Goal: Task Accomplishment & Management: Manage account settings

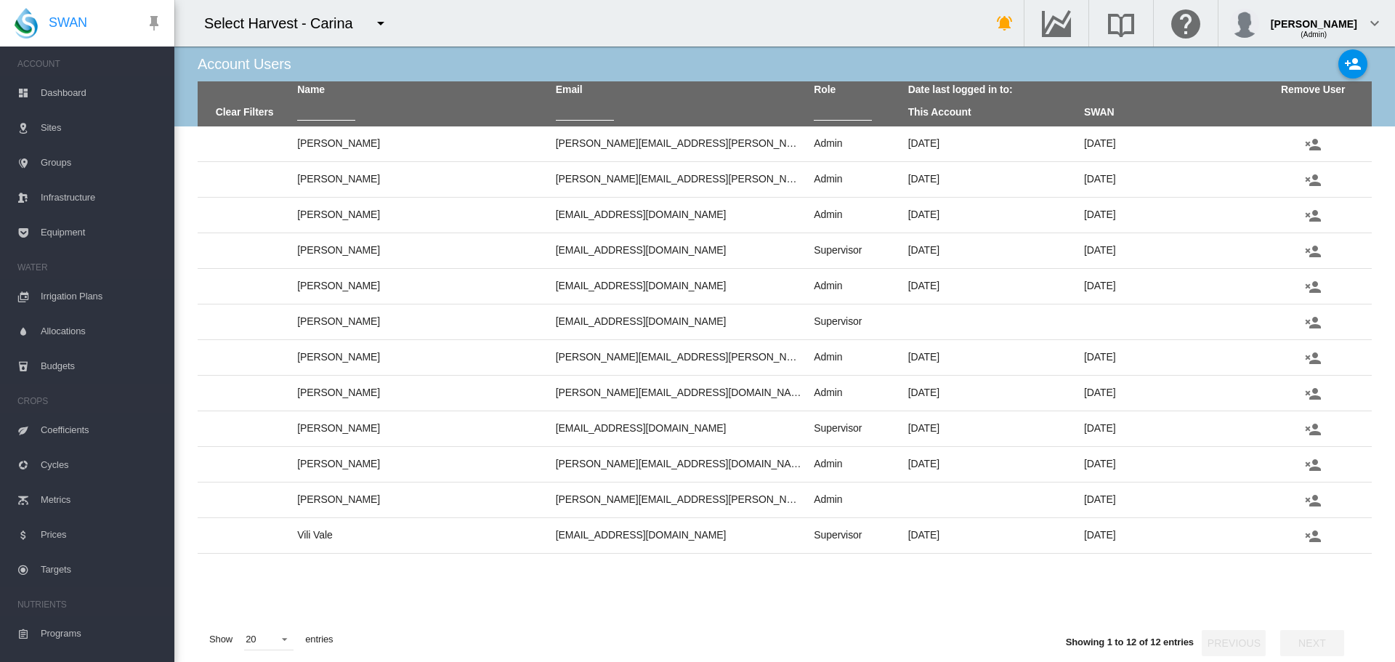
scroll to position [227, 0]
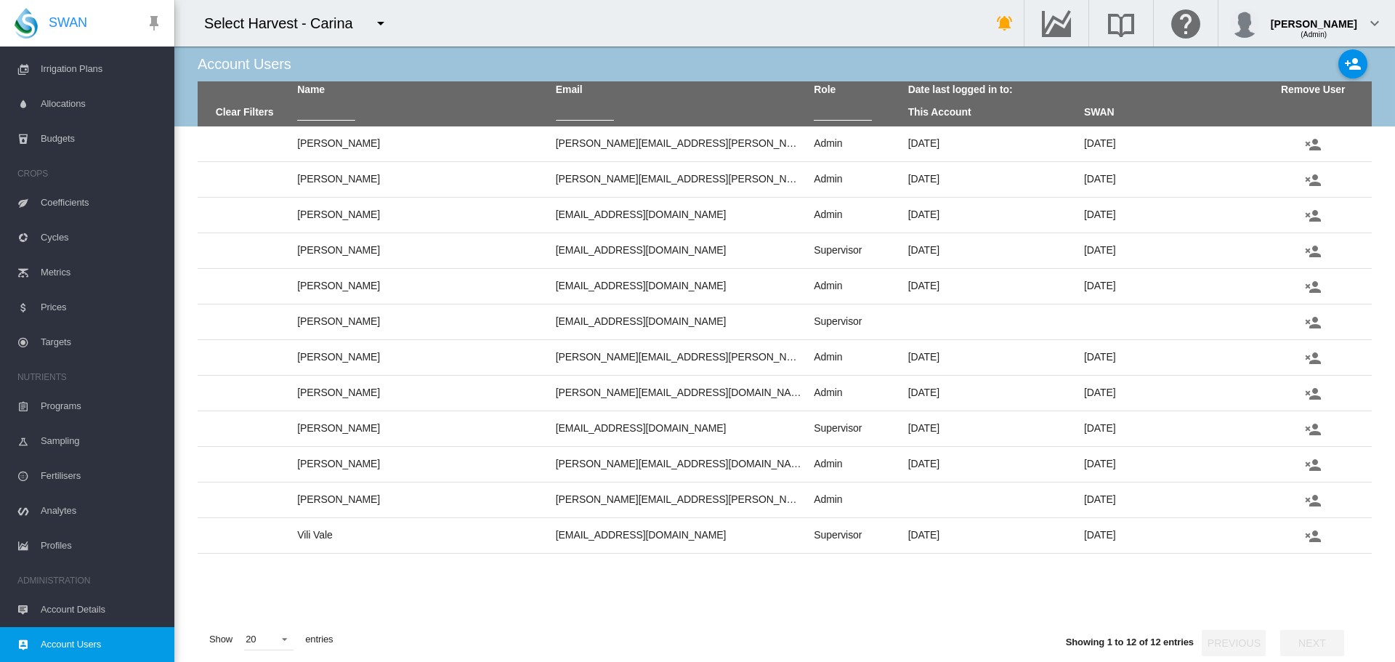
click at [381, 23] on md-icon "icon-menu-down" at bounding box center [380, 23] width 17 height 17
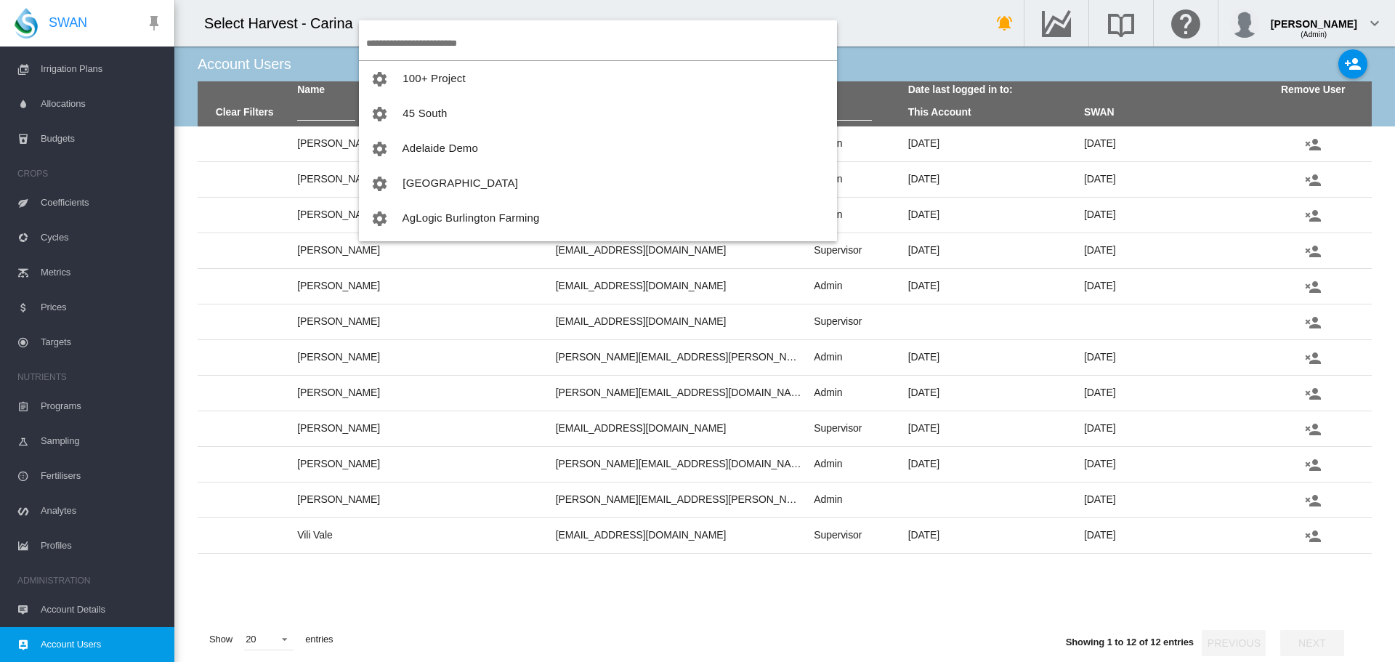
click at [399, 41] on input "search" at bounding box center [601, 43] width 471 height 34
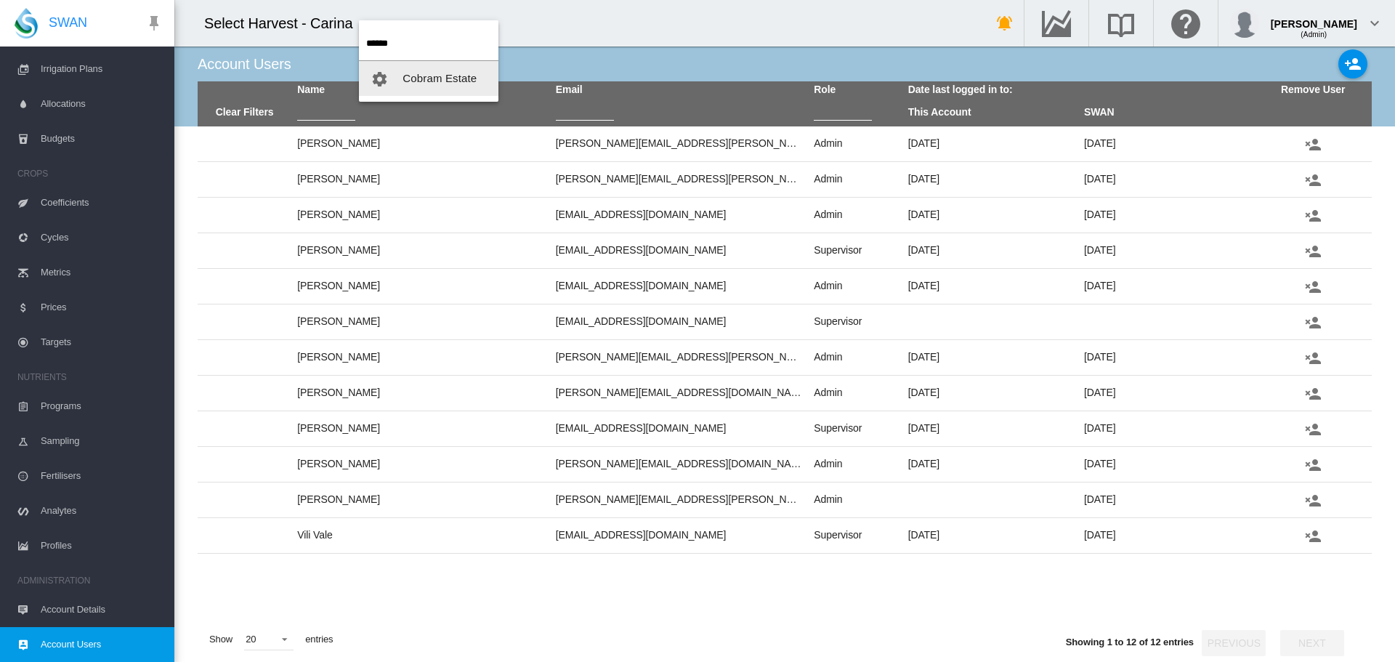
type input "******"
click at [427, 81] on span "Cobram Estate" at bounding box center [439, 78] width 74 height 12
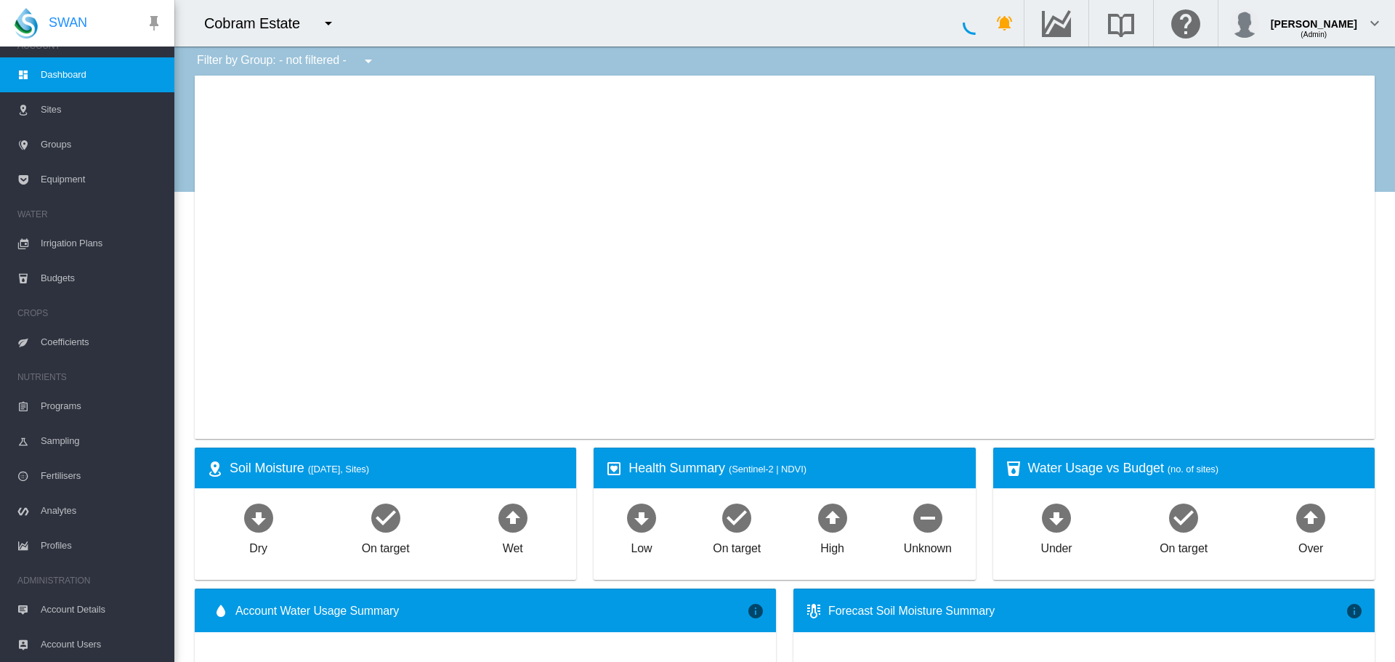
scroll to position [18, 0]
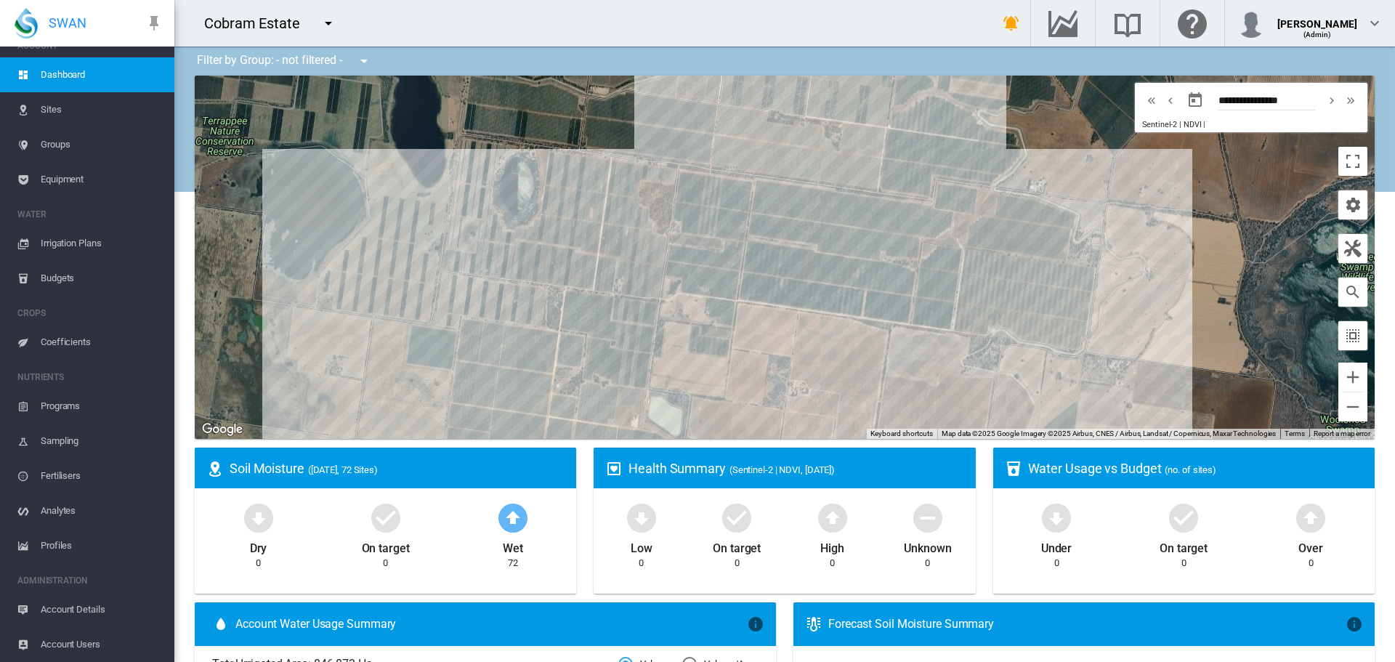
drag, startPoint x: 649, startPoint y: 266, endPoint x: 763, endPoint y: 363, distance: 150.5
click at [763, 363] on div at bounding box center [785, 257] width 1180 height 363
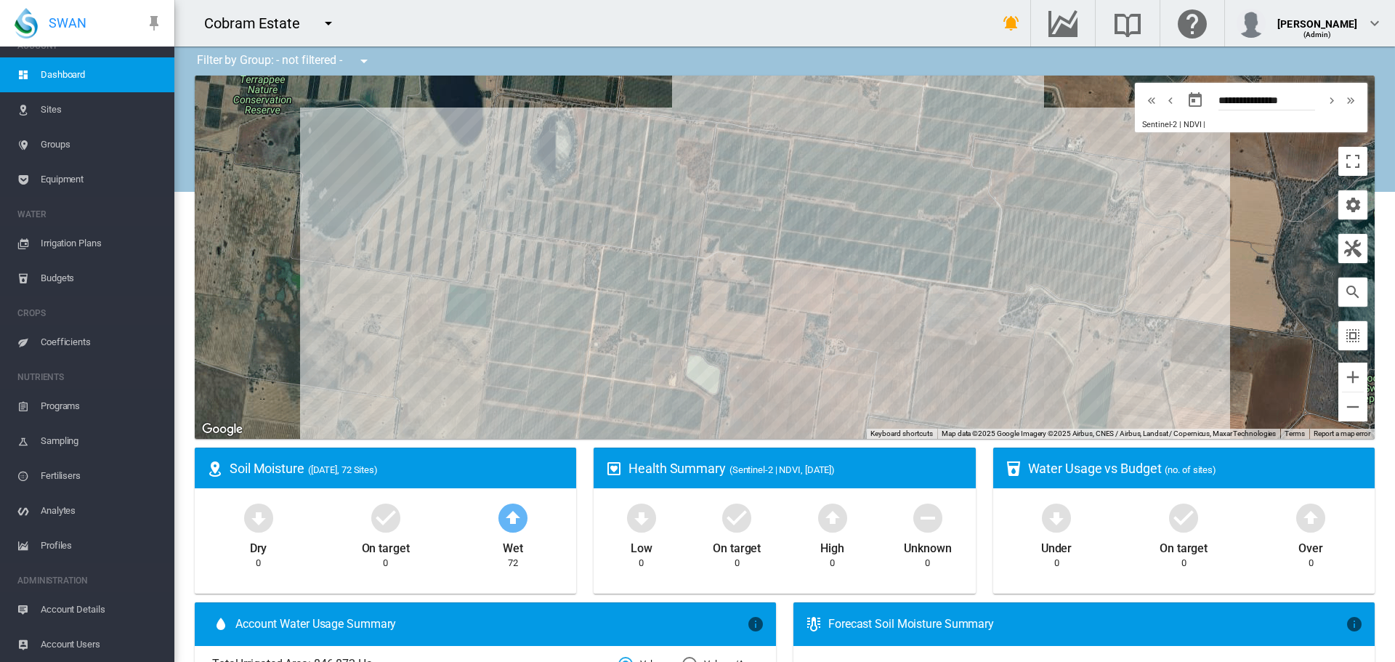
drag, startPoint x: 831, startPoint y: 377, endPoint x: 869, endPoint y: 336, distance: 56.0
click at [869, 336] on div at bounding box center [785, 257] width 1180 height 363
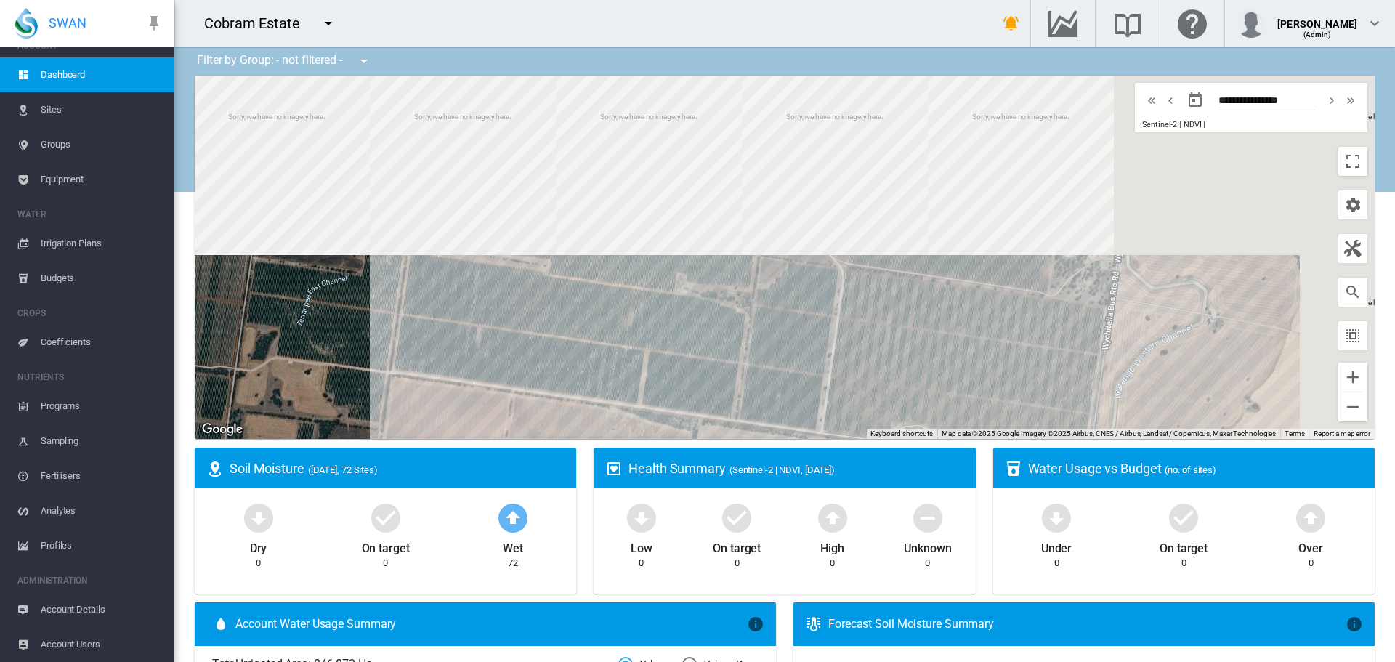
drag, startPoint x: 1127, startPoint y: 257, endPoint x: 1144, endPoint y: 446, distance: 189.6
click at [1144, 446] on ms-widget "← Move left → Move right ↑ Move up ↓ Move down + Zoom in - Zoom out Home Jump l…" at bounding box center [784, 262] width 1197 height 372
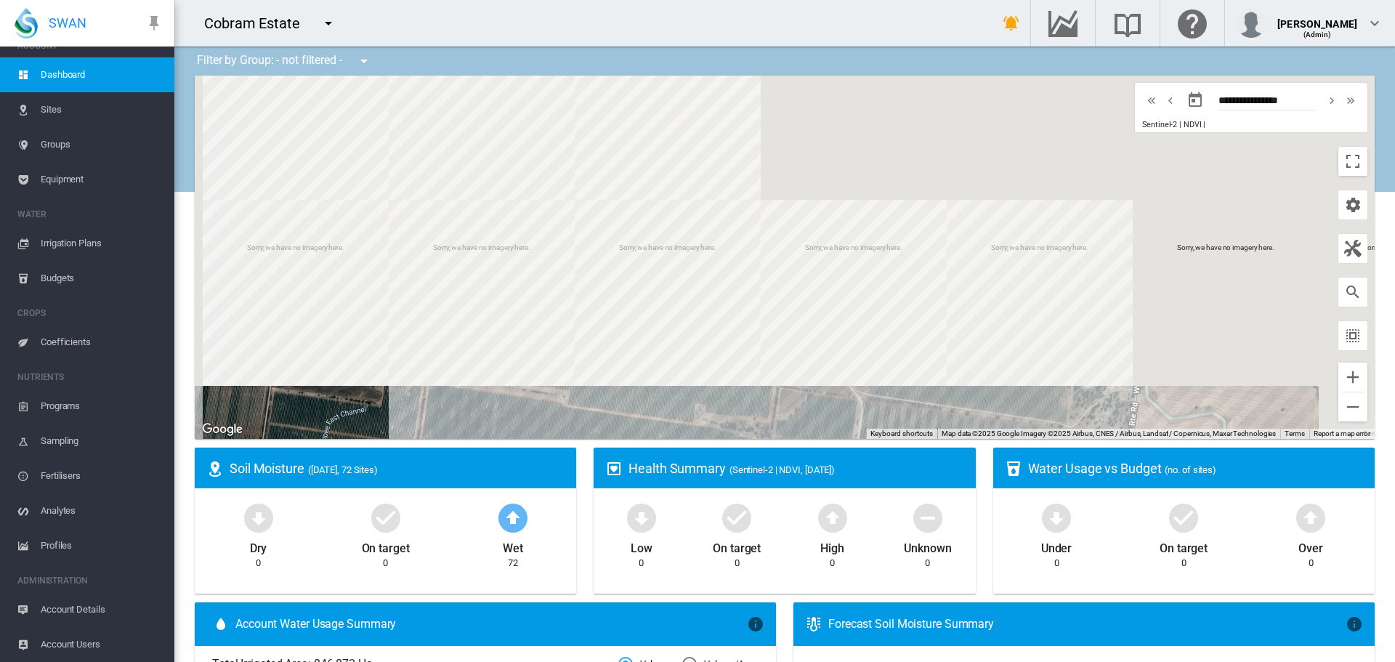
drag, startPoint x: 965, startPoint y: 237, endPoint x: 977, endPoint y: 273, distance: 38.4
click at [977, 273] on div at bounding box center [785, 257] width 1180 height 363
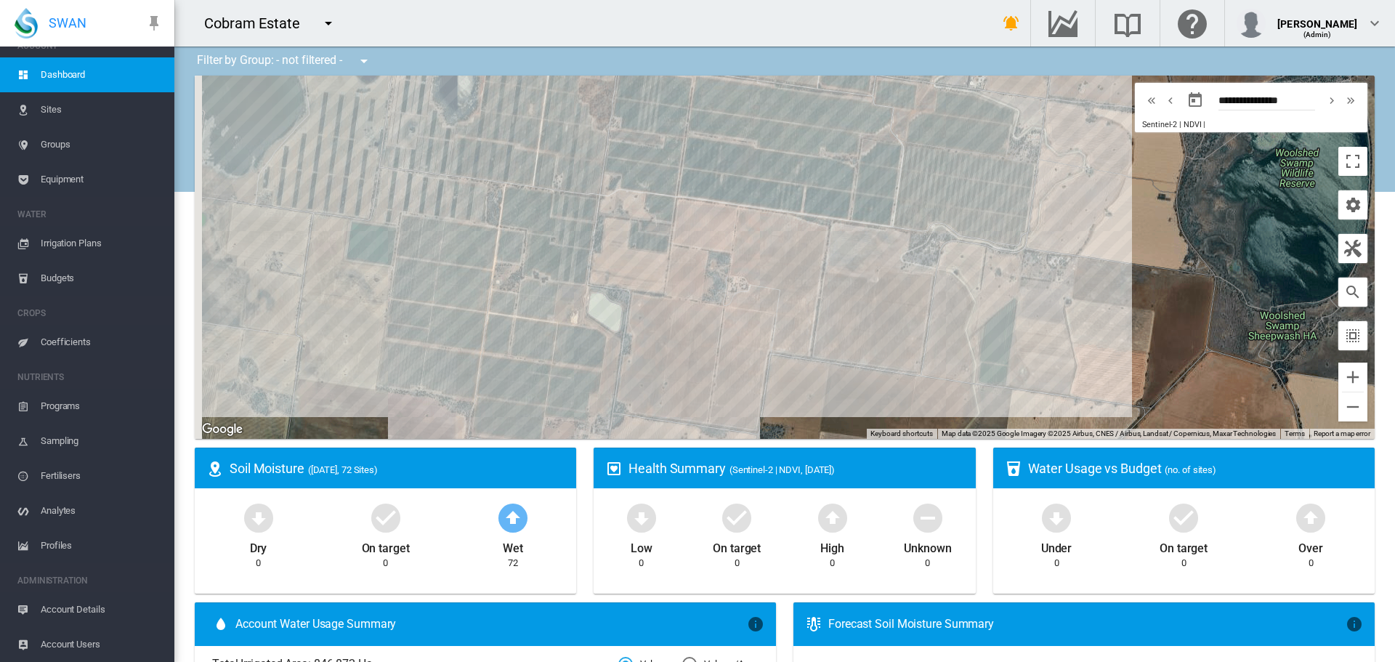
drag, startPoint x: 355, startPoint y: 415, endPoint x: 658, endPoint y: 213, distance: 364.4
click at [658, 213] on div at bounding box center [785, 257] width 1180 height 363
click at [50, 110] on span "Sites" at bounding box center [102, 109] width 122 height 35
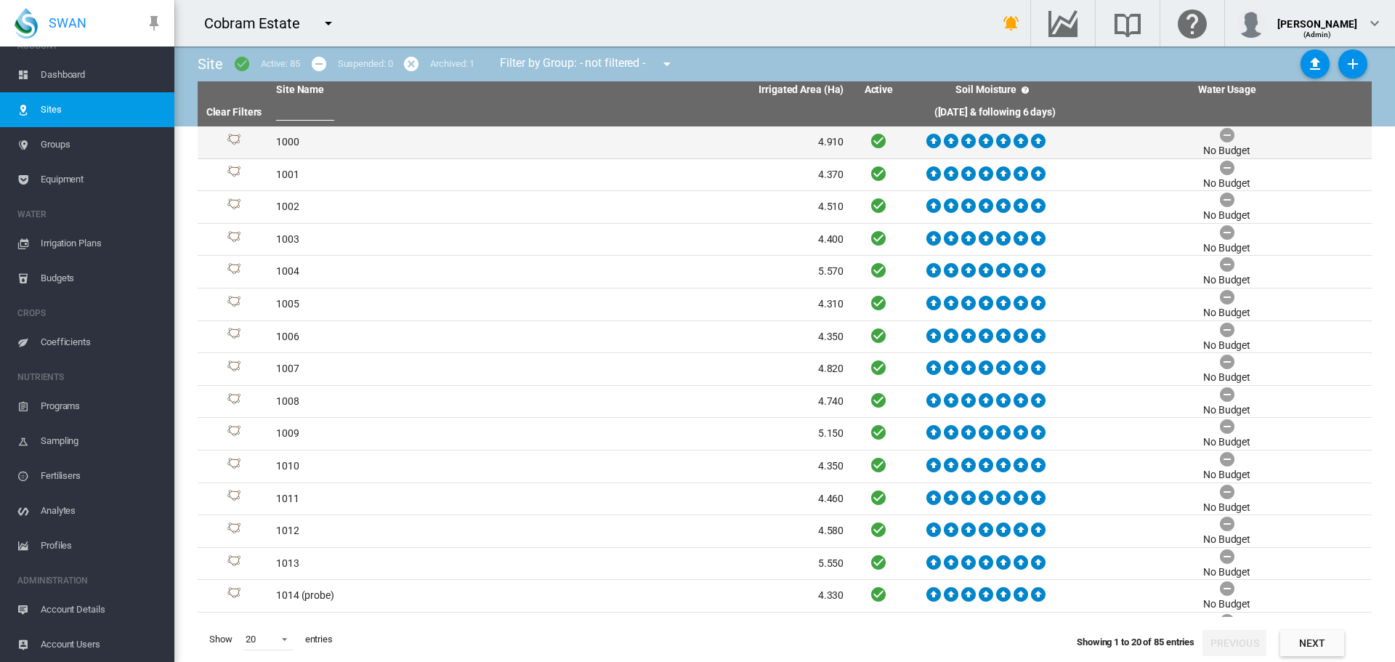
click at [290, 144] on td "1000" at bounding box center [415, 142] width 290 height 32
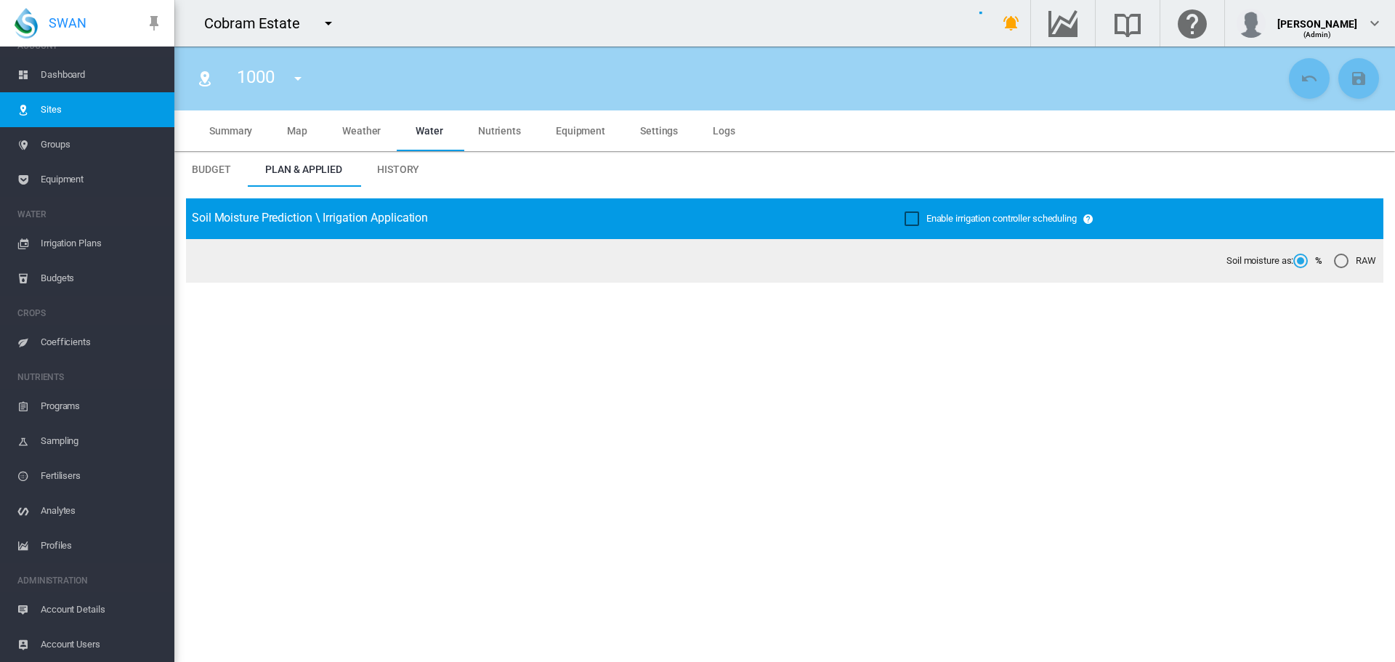
type input "****"
type input "*********"
type input "***"
type input "****"
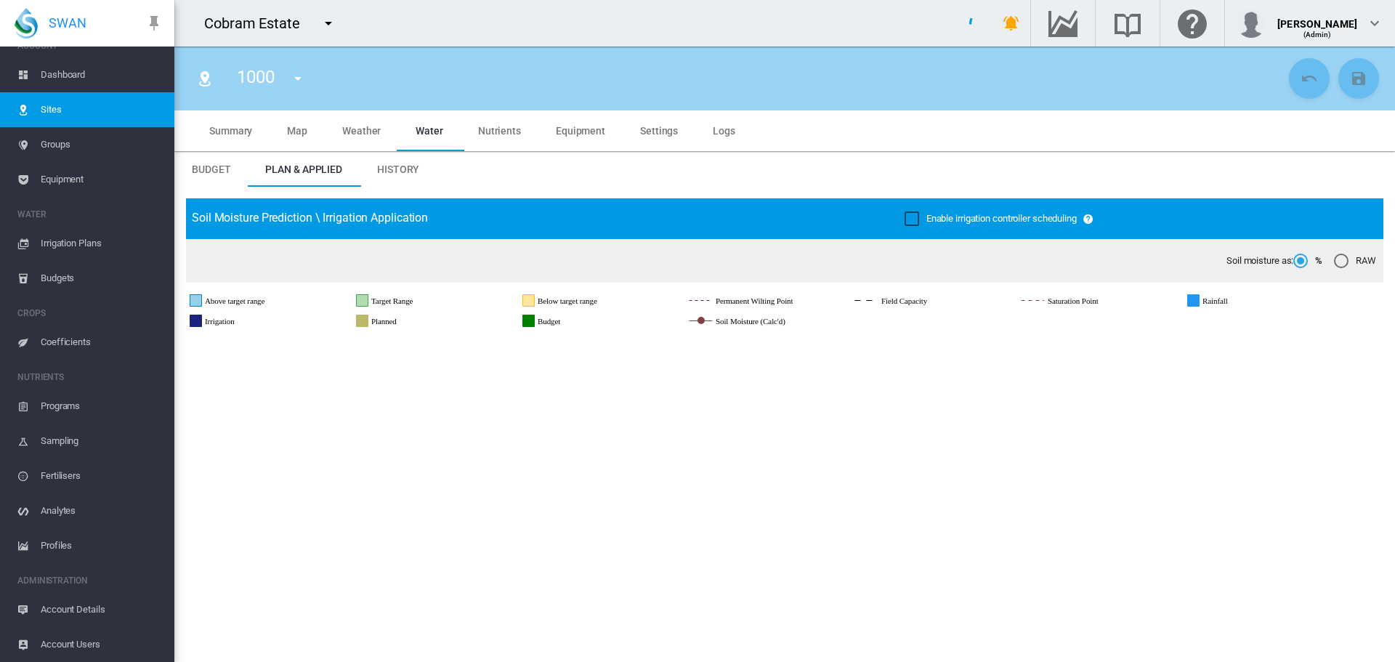
click at [304, 131] on span "Map" at bounding box center [297, 131] width 20 height 12
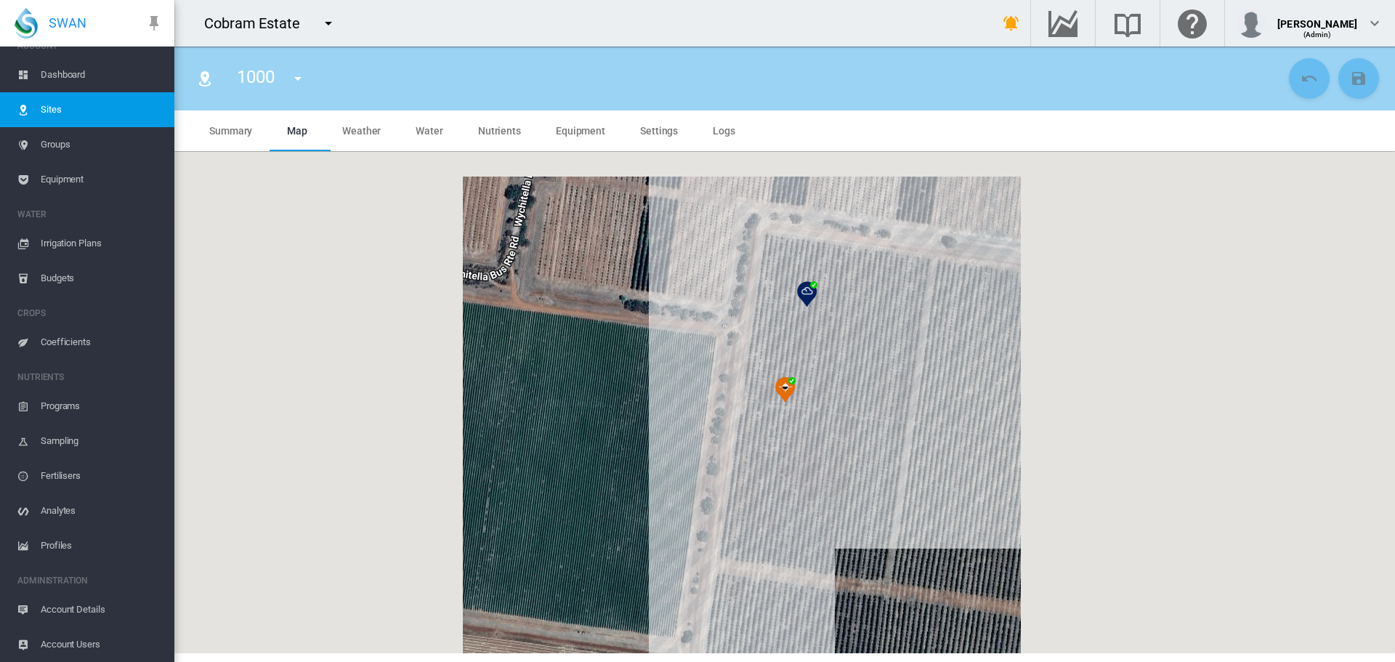
click at [59, 184] on span "Equipment" at bounding box center [102, 179] width 122 height 35
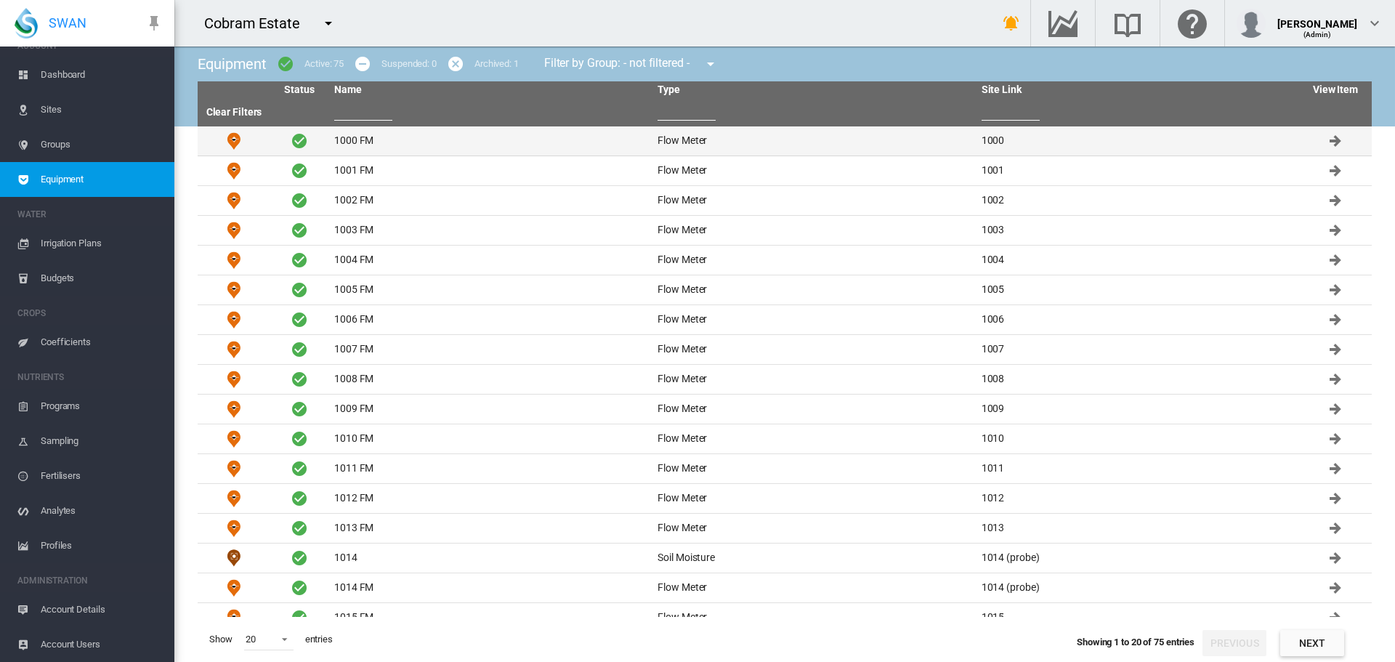
click at [340, 139] on td "1000 FM" at bounding box center [489, 140] width 323 height 29
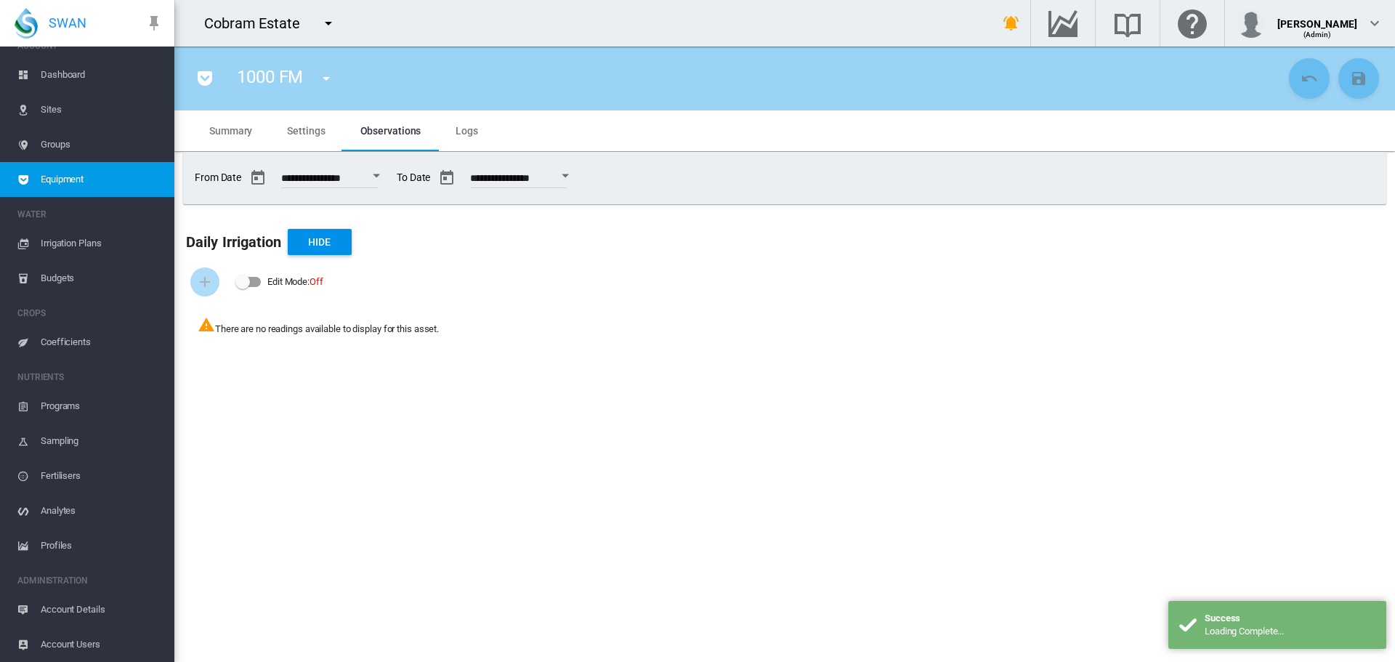
click at [309, 130] on span "Settings" at bounding box center [306, 131] width 38 height 12
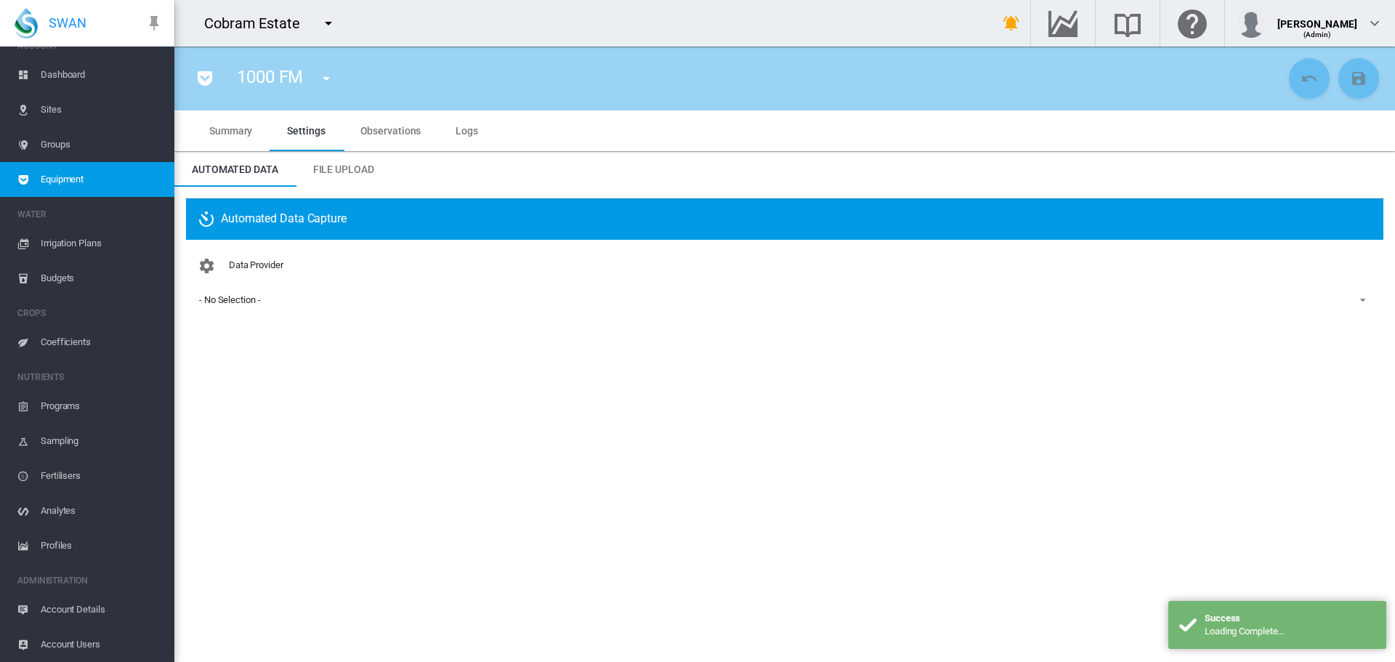
click at [222, 298] on div "- No Selection -" at bounding box center [229, 299] width 61 height 11
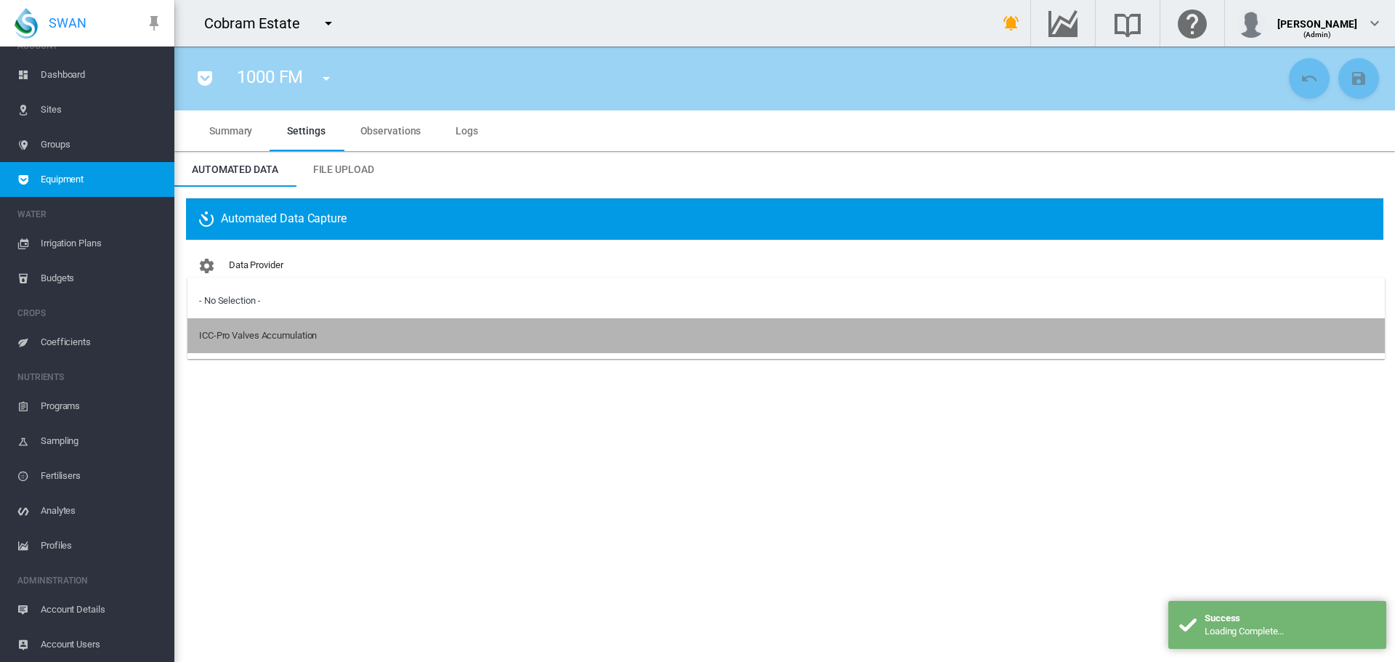
click at [249, 338] on div "ICC-Pro Valves Accumulation" at bounding box center [258, 335] width 118 height 13
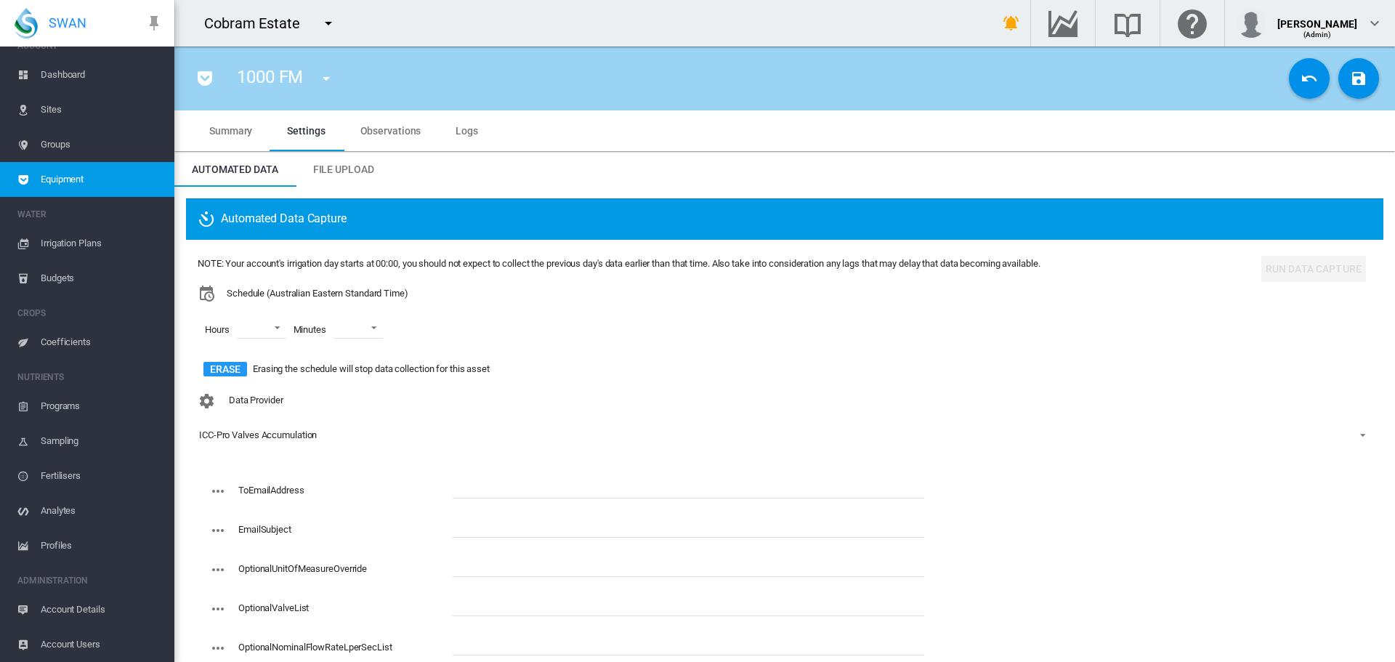
click at [481, 490] on input "text" at bounding box center [687, 487] width 471 height 22
paste input "**********"
type input "**********"
click at [275, 326] on md-select "00 01 02 03 04 05 06 07 08 09 10 11 12 13 14 15 16 17 18 19 20 21 22 23" at bounding box center [261, 328] width 49 height 22
click at [259, 326] on md-option "00" at bounding box center [258, 328] width 99 height 35
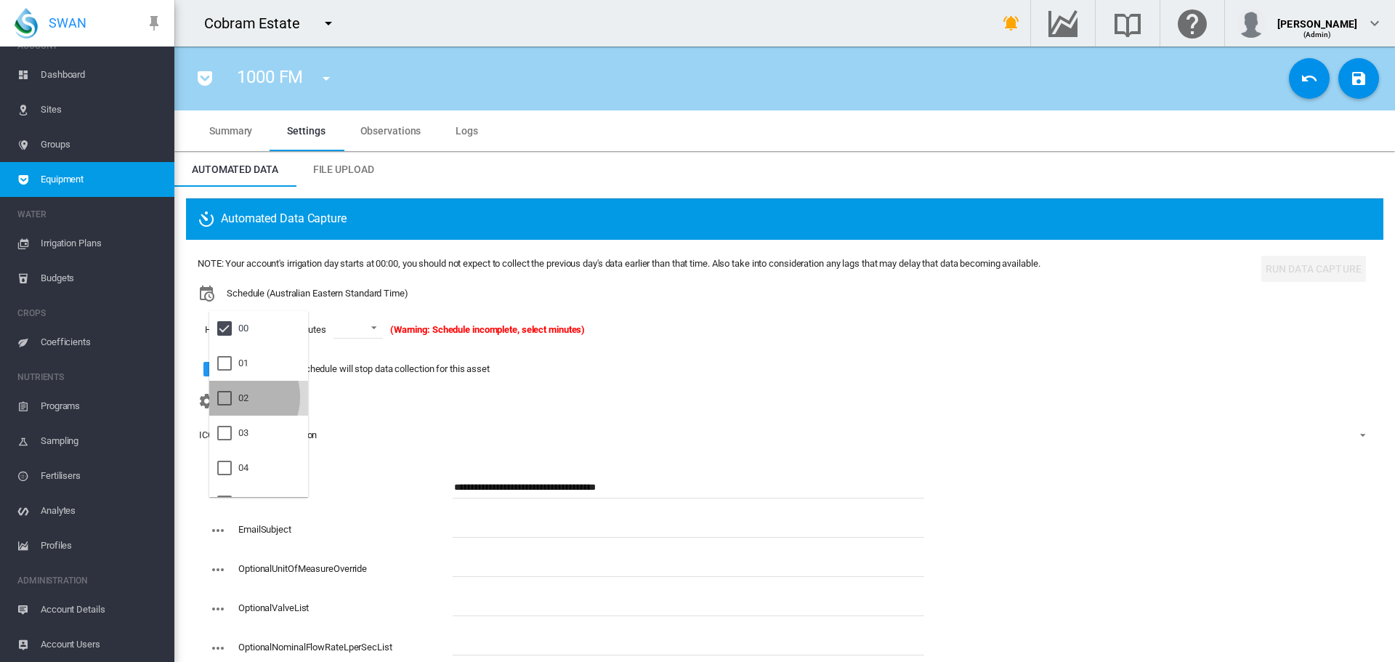
click at [232, 397] on div at bounding box center [224, 398] width 15 height 15
click at [245, 463] on div "04" at bounding box center [243, 467] width 10 height 13
click at [389, 327] on md-backdrop at bounding box center [697, 331] width 1395 height 662
click at [389, 327] on span at bounding box center [380, 326] width 17 height 13
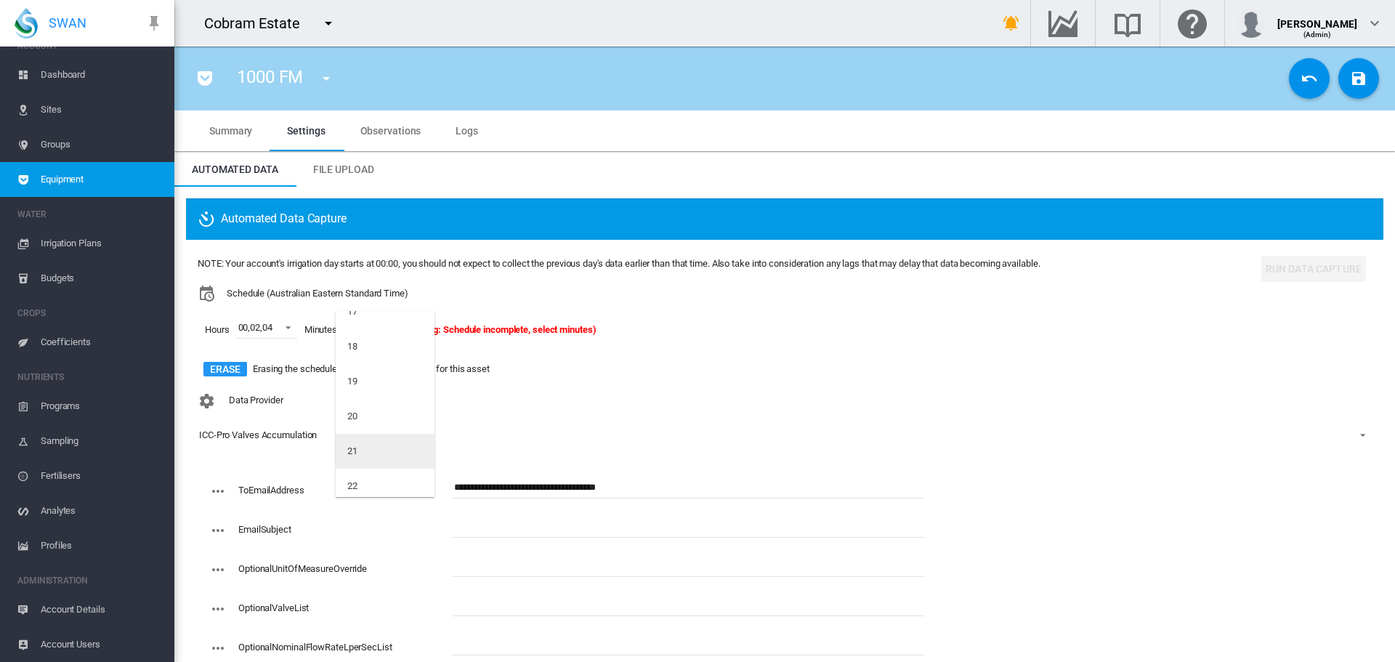
scroll to position [654, 0]
click at [366, 408] on md-option "20" at bounding box center [385, 406] width 99 height 35
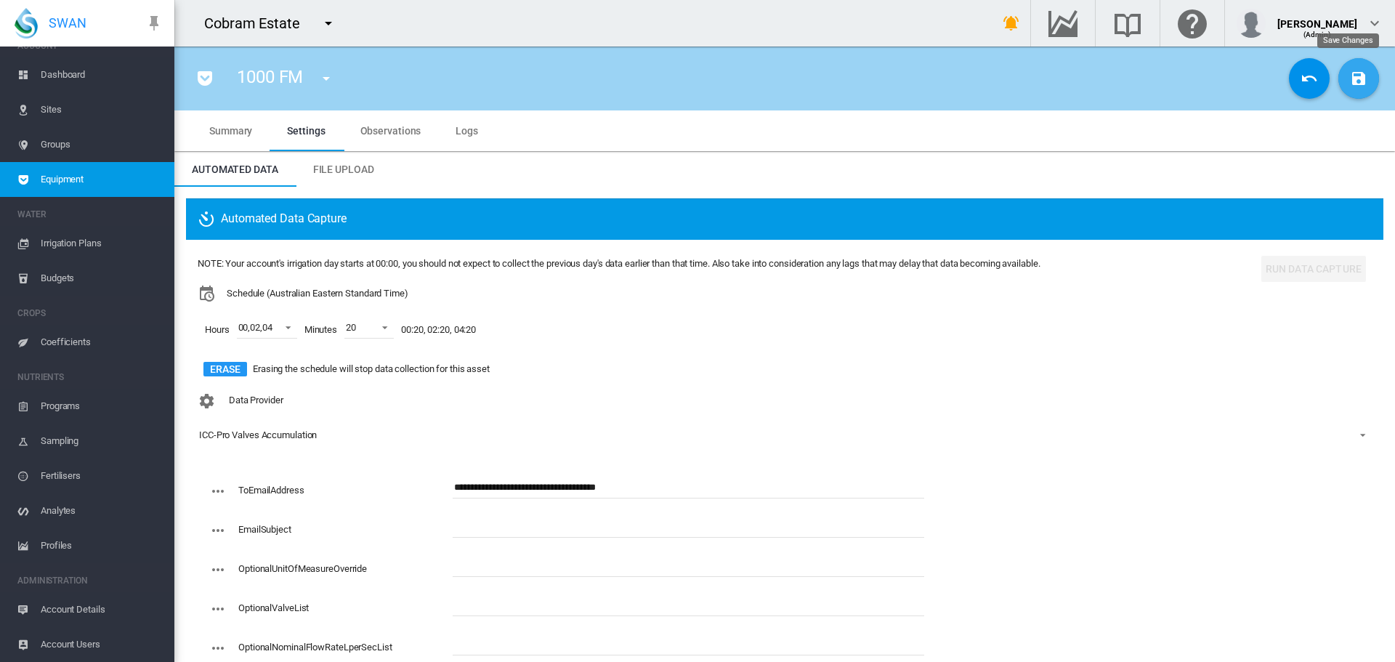
click at [1349, 76] on md-icon "icon-content-save" at bounding box center [1357, 78] width 17 height 17
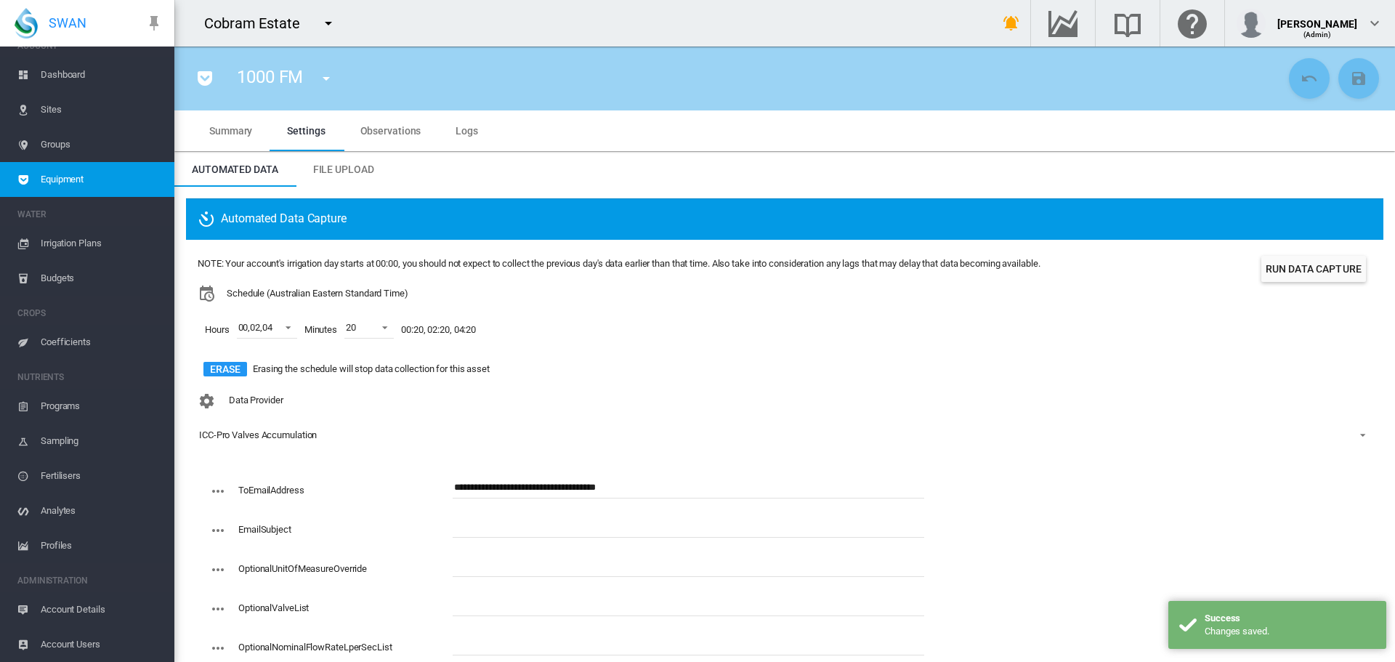
click at [1294, 263] on button "Run Data Capture" at bounding box center [1313, 269] width 105 height 26
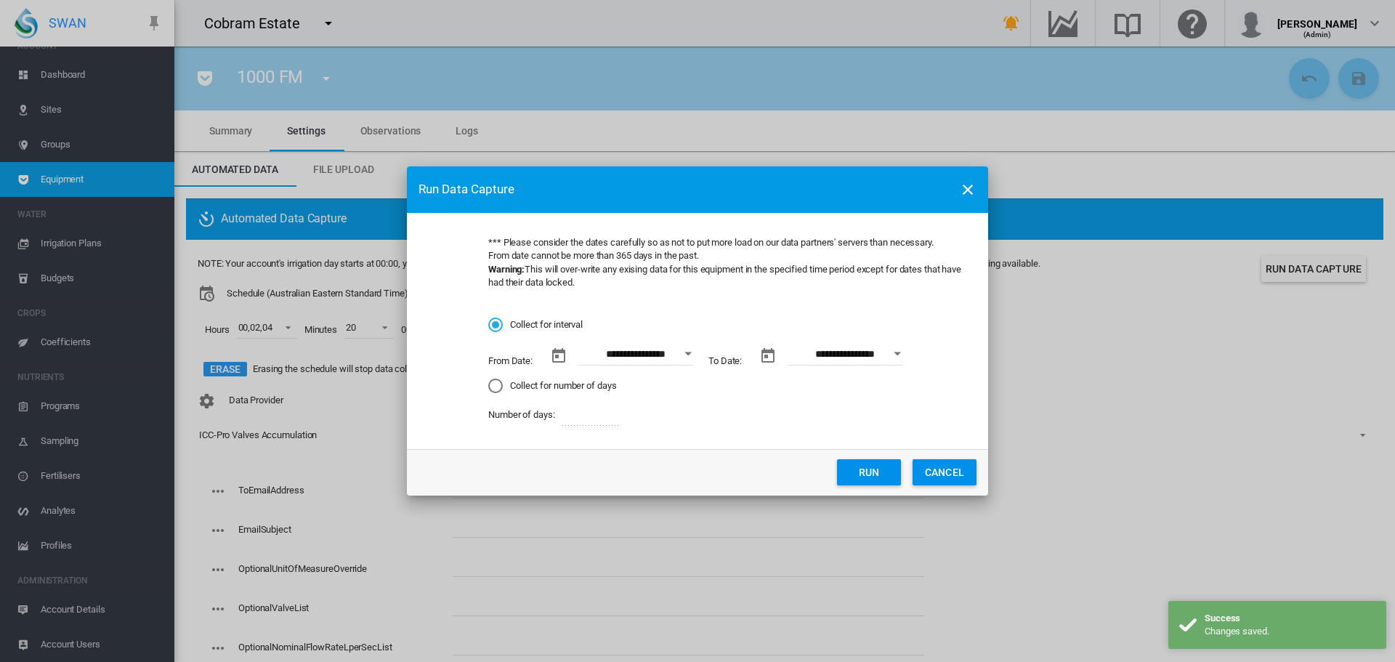
click at [495, 383] on div "Collect for number of days" at bounding box center [495, 385] width 15 height 15
click at [858, 469] on button "Run" at bounding box center [869, 472] width 64 height 26
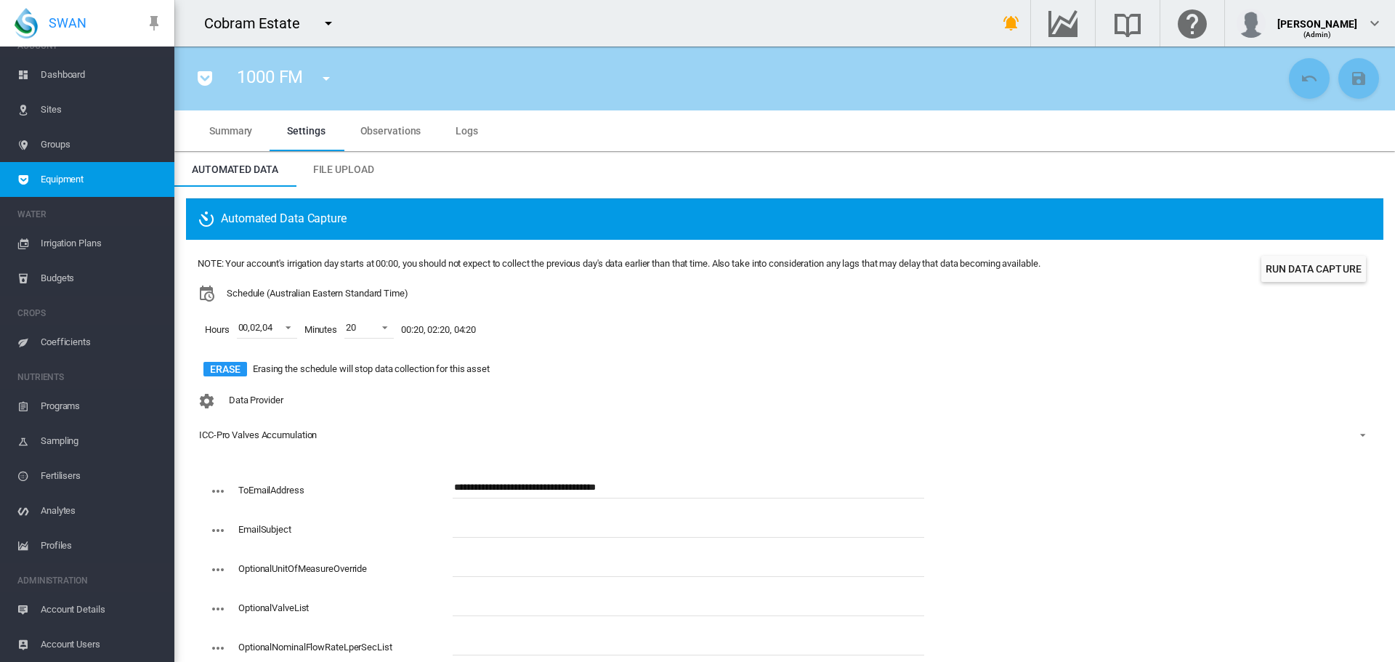
click at [529, 516] on input "text" at bounding box center [687, 527] width 471 height 22
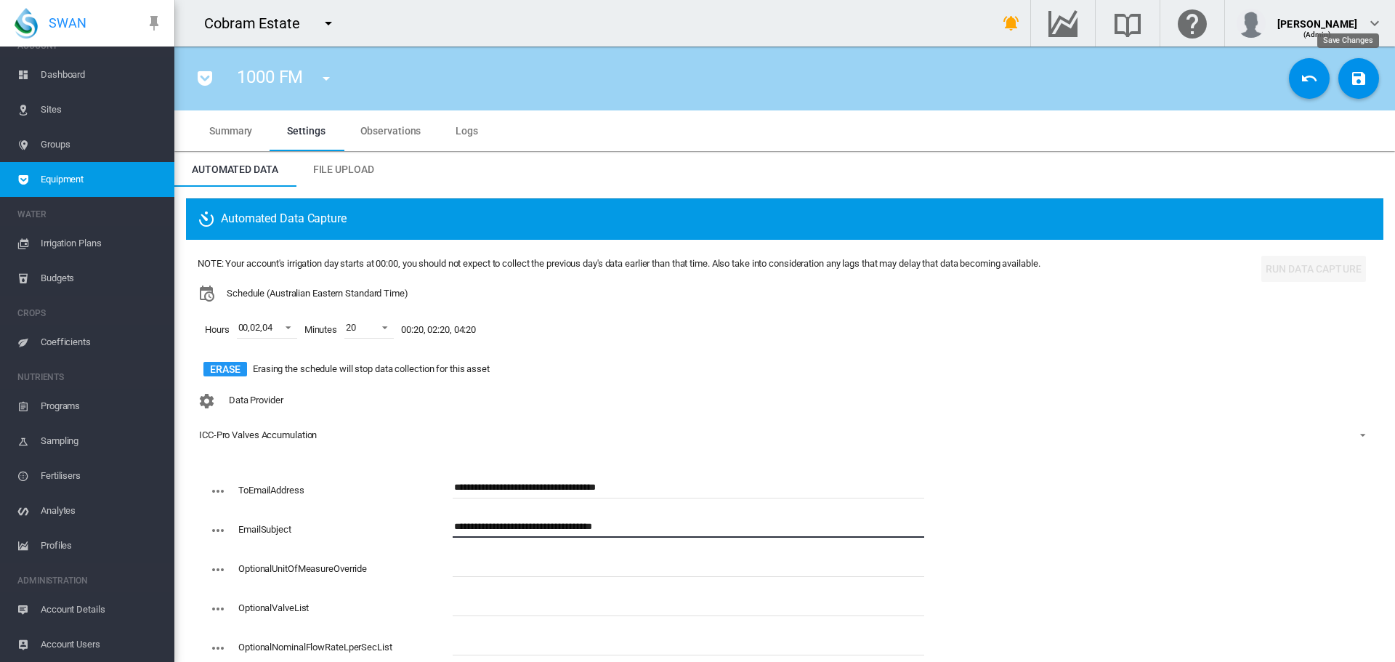
type input "**********"
click at [1349, 86] on md-icon "icon-content-save" at bounding box center [1357, 78] width 17 height 17
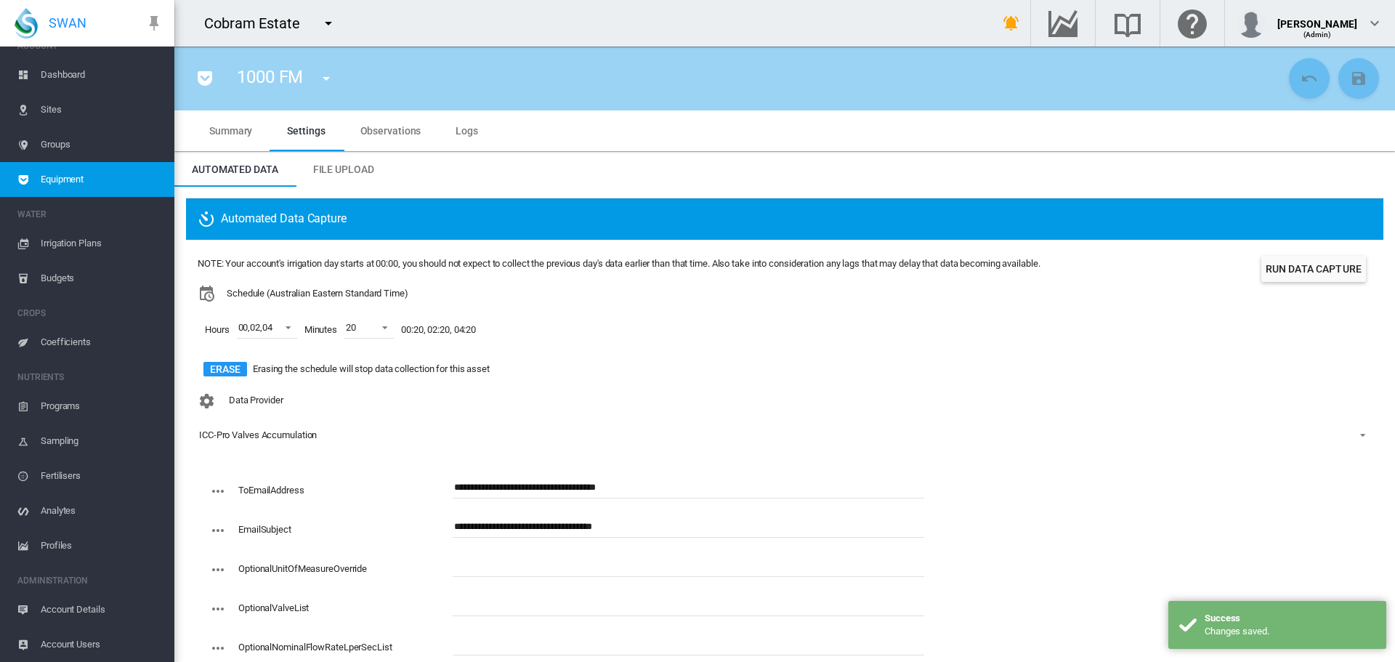
click at [1310, 269] on button "Run Data Capture" at bounding box center [1313, 269] width 105 height 26
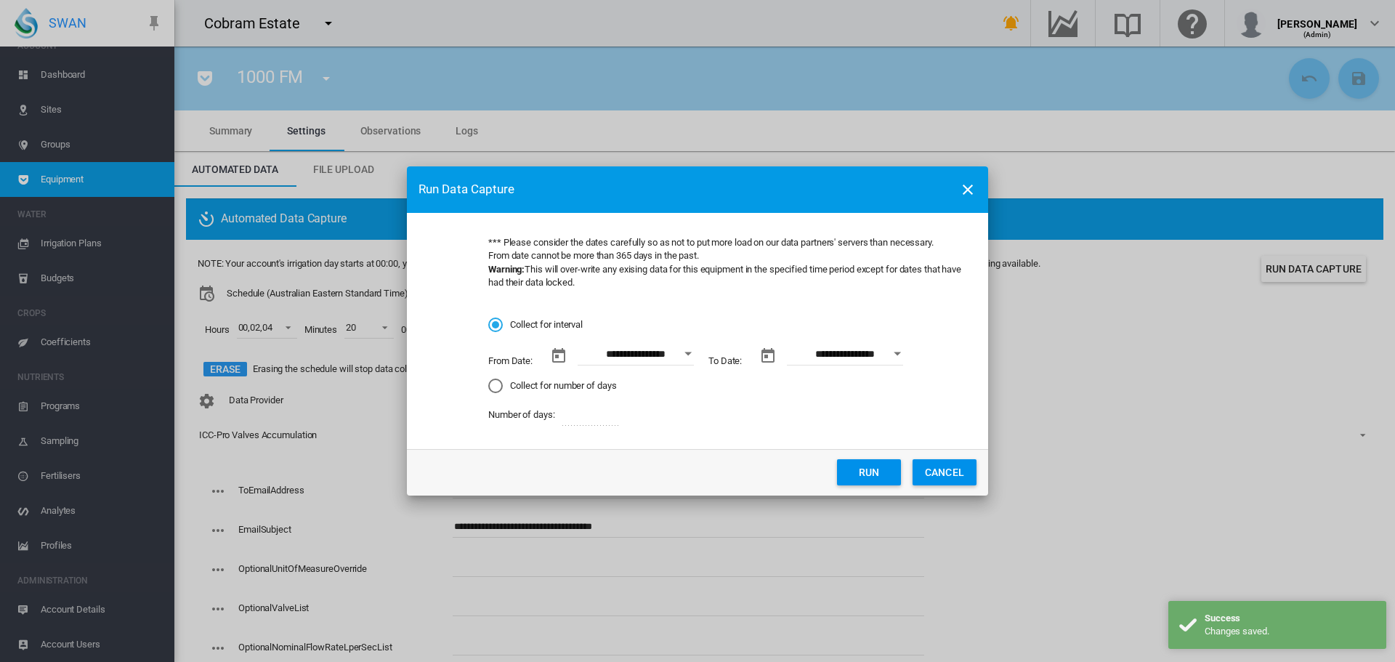
click at [494, 389] on div "Collect for number of days" at bounding box center [495, 385] width 15 height 15
click at [850, 469] on button "Run" at bounding box center [869, 472] width 64 height 26
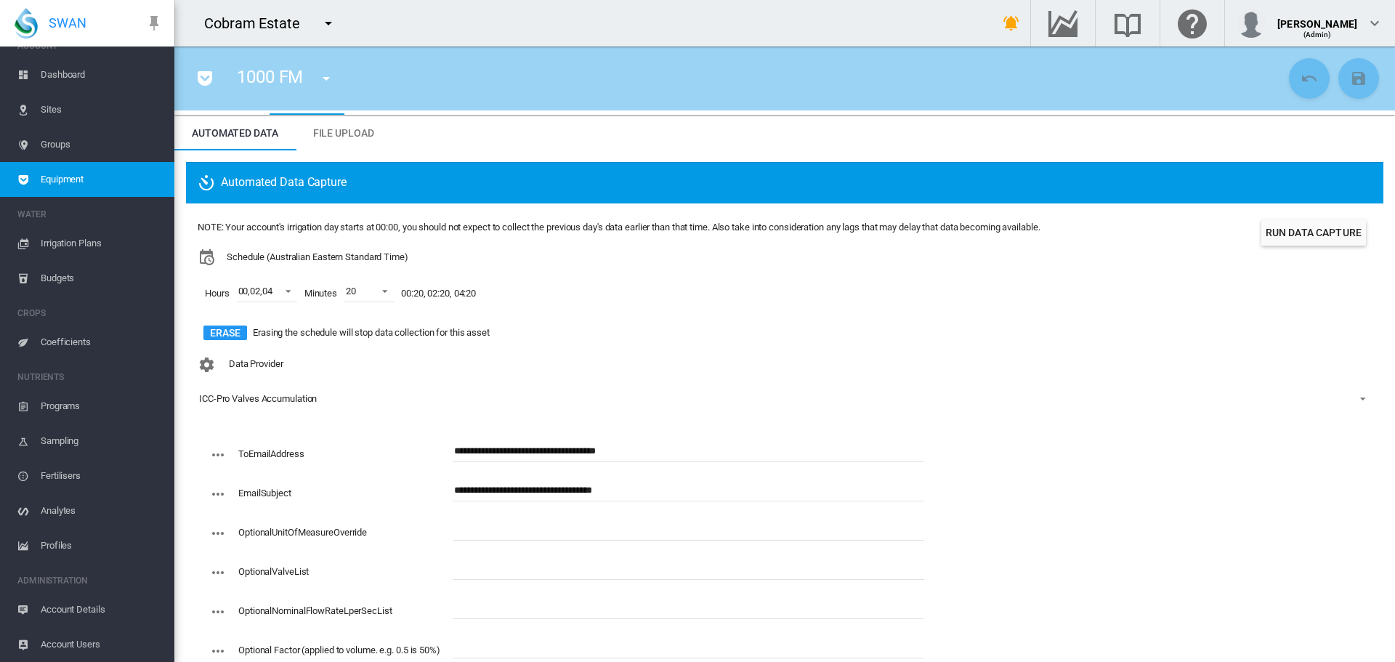
scroll to position [0, 0]
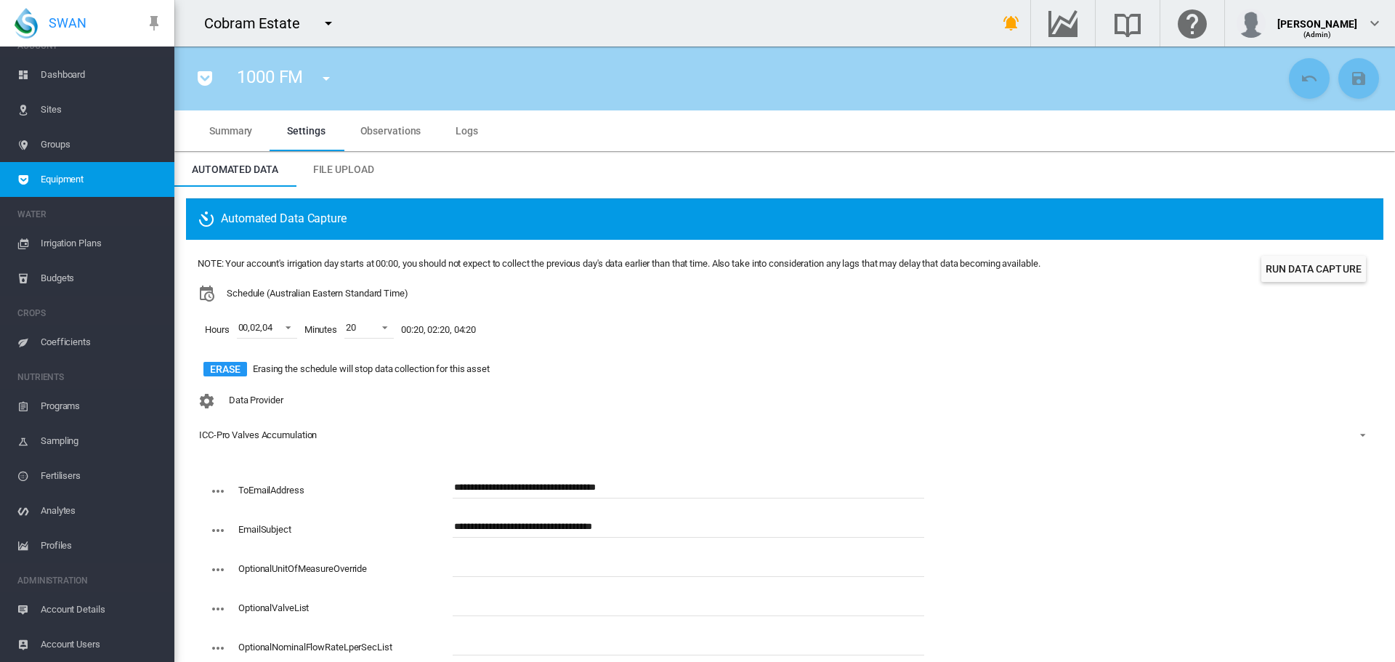
click at [460, 133] on span "Logs" at bounding box center [466, 131] width 23 height 12
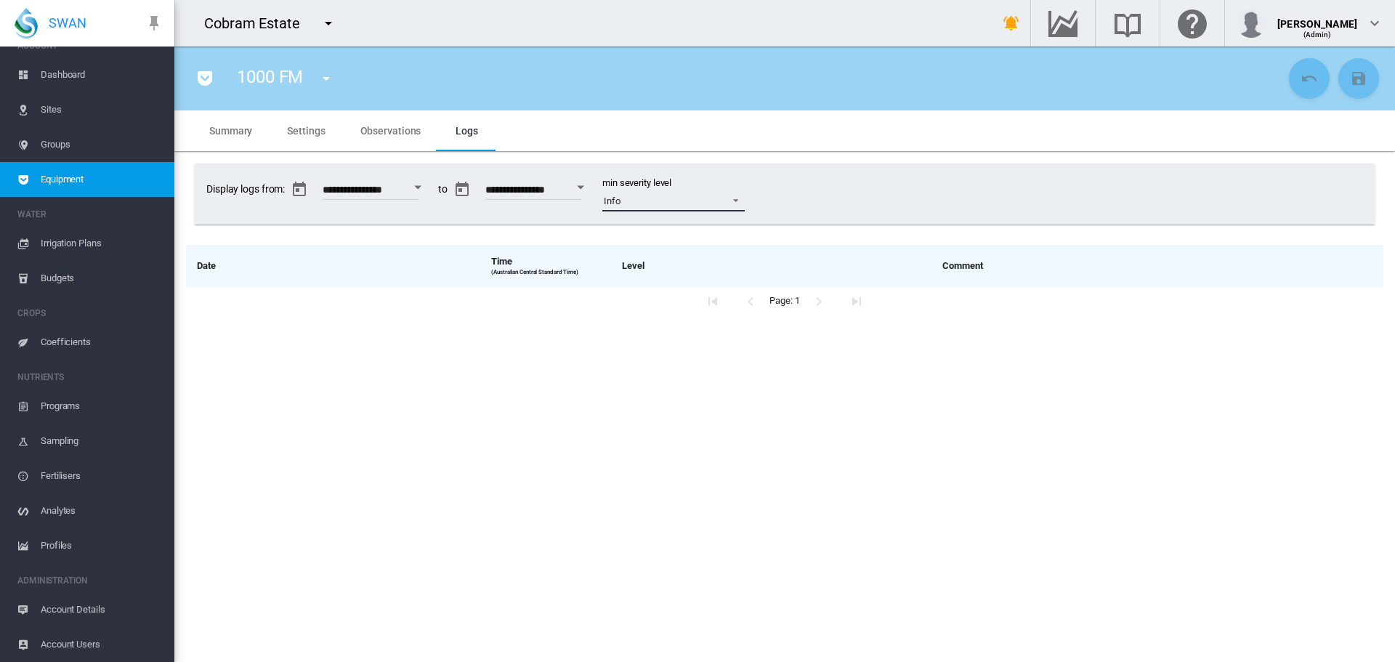
click at [740, 198] on span at bounding box center [731, 198] width 17 height 13
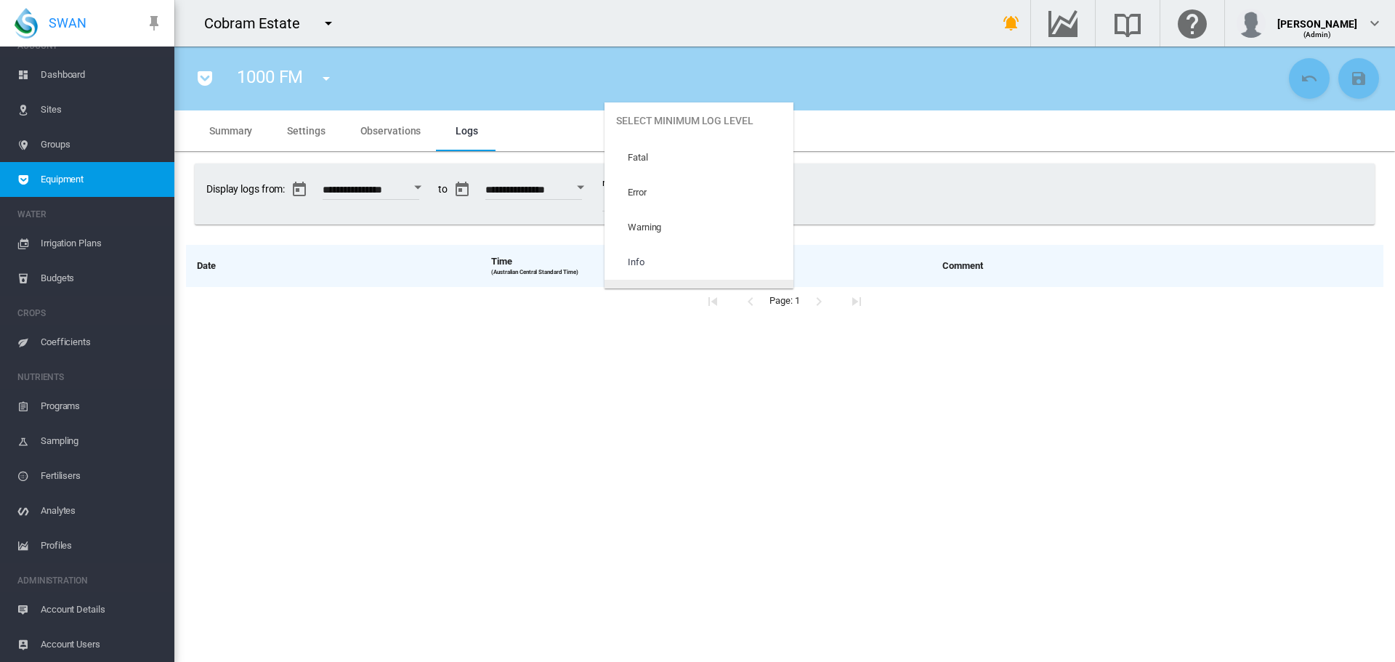
scroll to position [61, 0]
click at [657, 261] on md-option "Trace" at bounding box center [698, 270] width 189 height 35
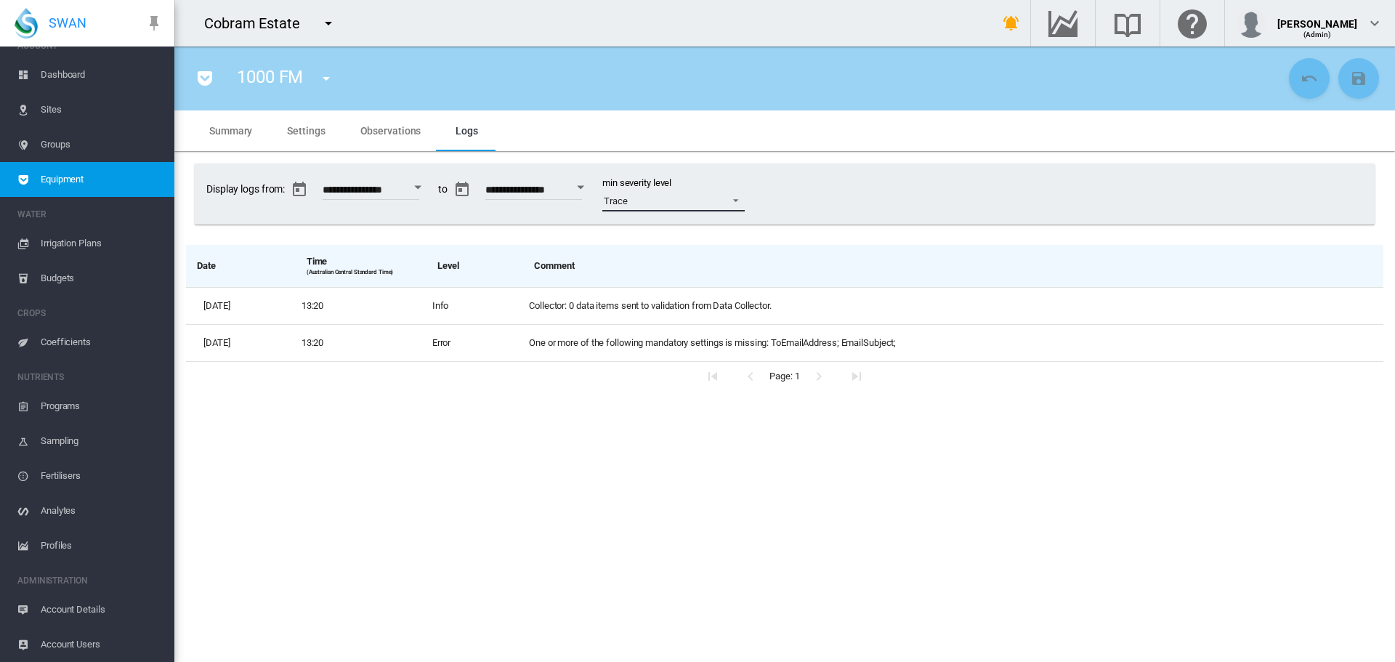
click at [740, 200] on span at bounding box center [731, 198] width 17 height 13
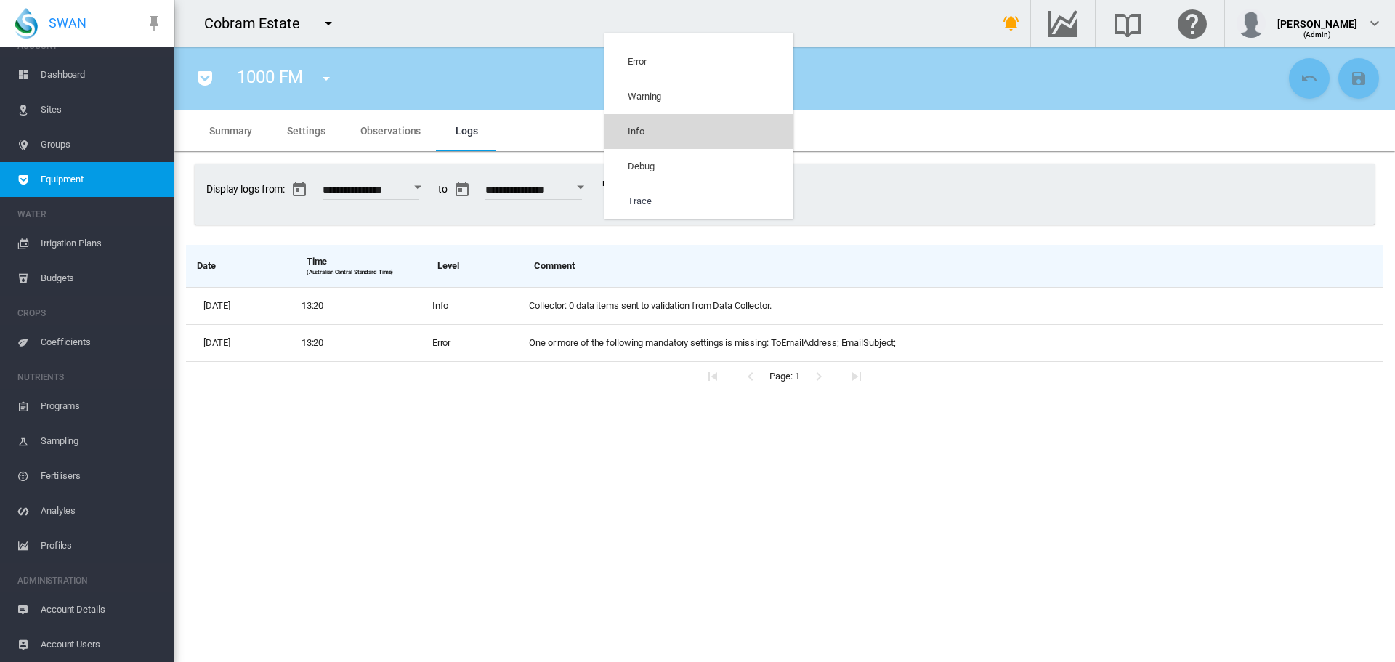
click at [680, 129] on md-option "Info" at bounding box center [698, 131] width 189 height 35
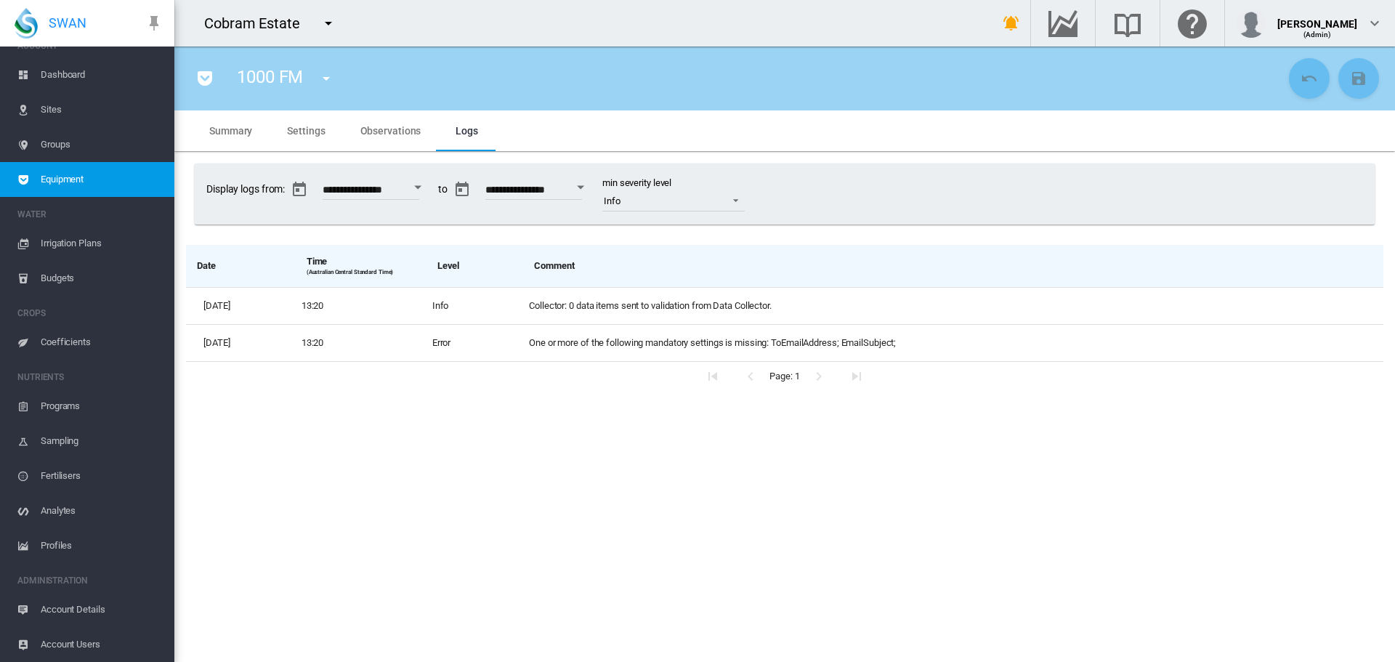
click at [46, 108] on span "Sites" at bounding box center [102, 109] width 122 height 35
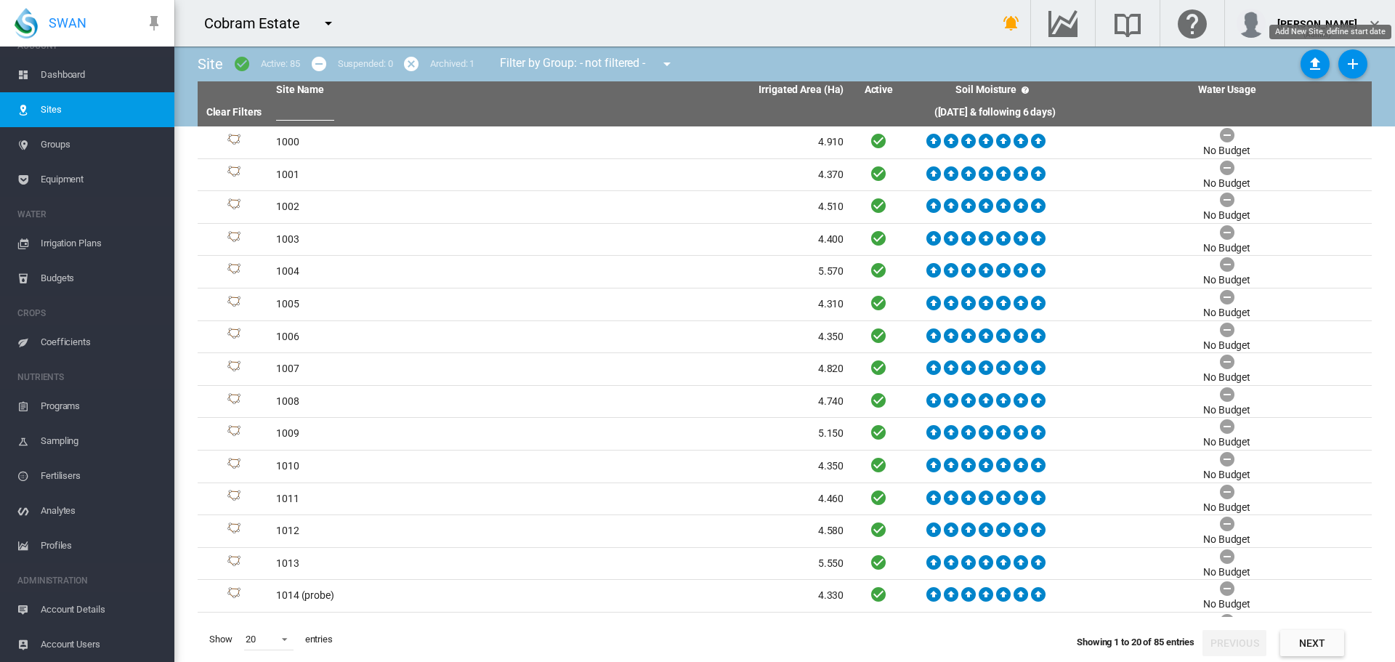
click at [1352, 62] on md-icon "icon-plus" at bounding box center [1352, 63] width 17 height 17
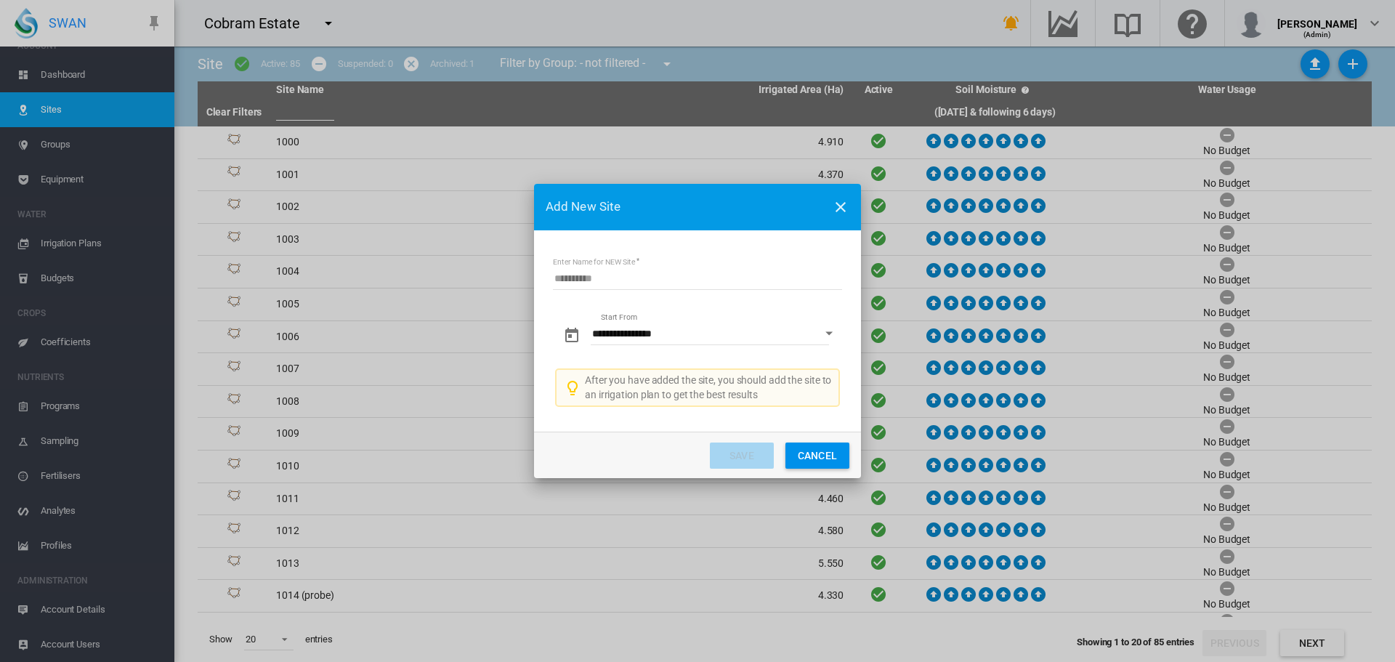
click at [826, 333] on div "Open calendar" at bounding box center [828, 334] width 7 height 4
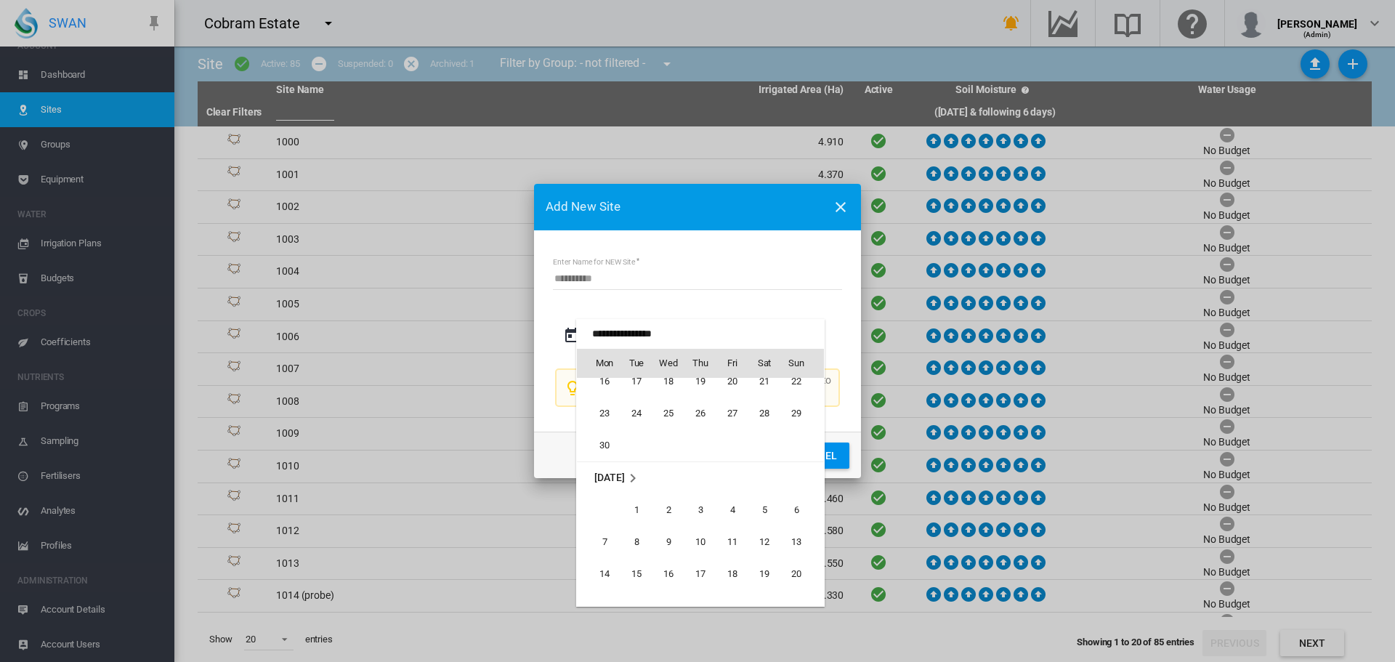
scroll to position [335957, 0]
click at [635, 523] on span "1" at bounding box center [636, 524] width 29 height 29
type input "**********"
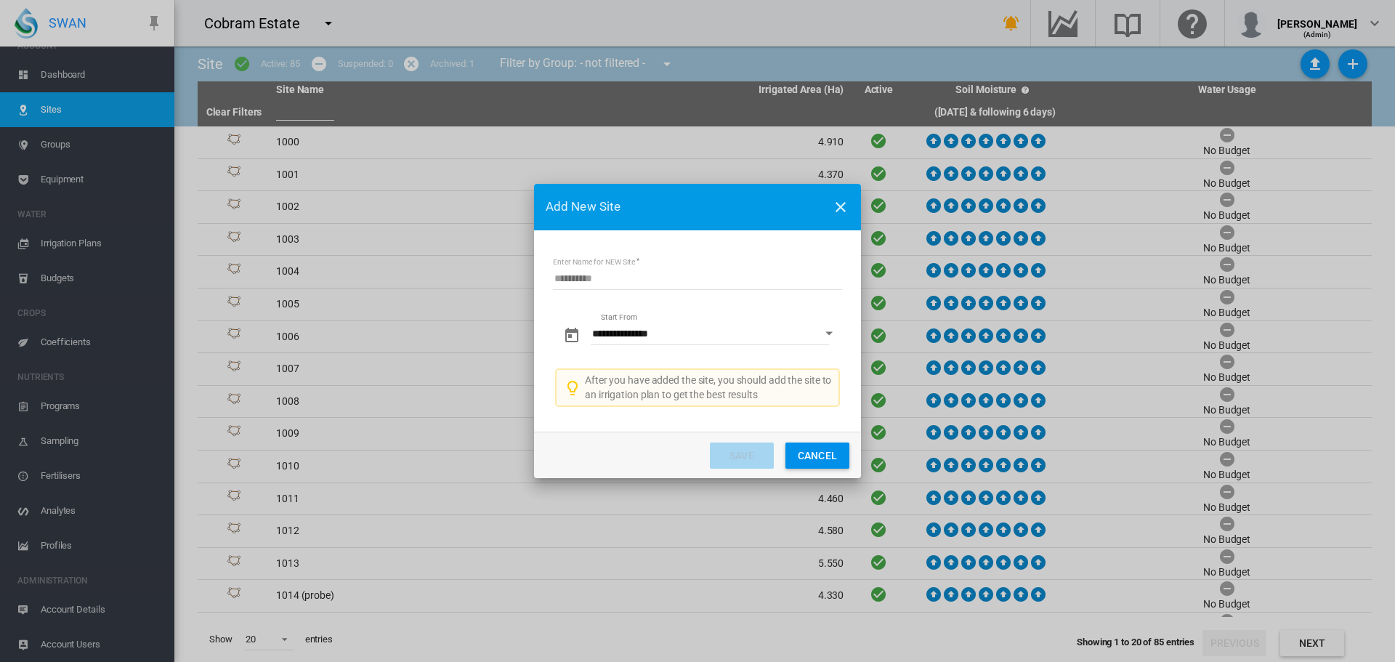
click at [618, 277] on input "Enter Name for NEW Site" at bounding box center [697, 279] width 289 height 22
click at [828, 450] on button "Cancel" at bounding box center [817, 455] width 64 height 26
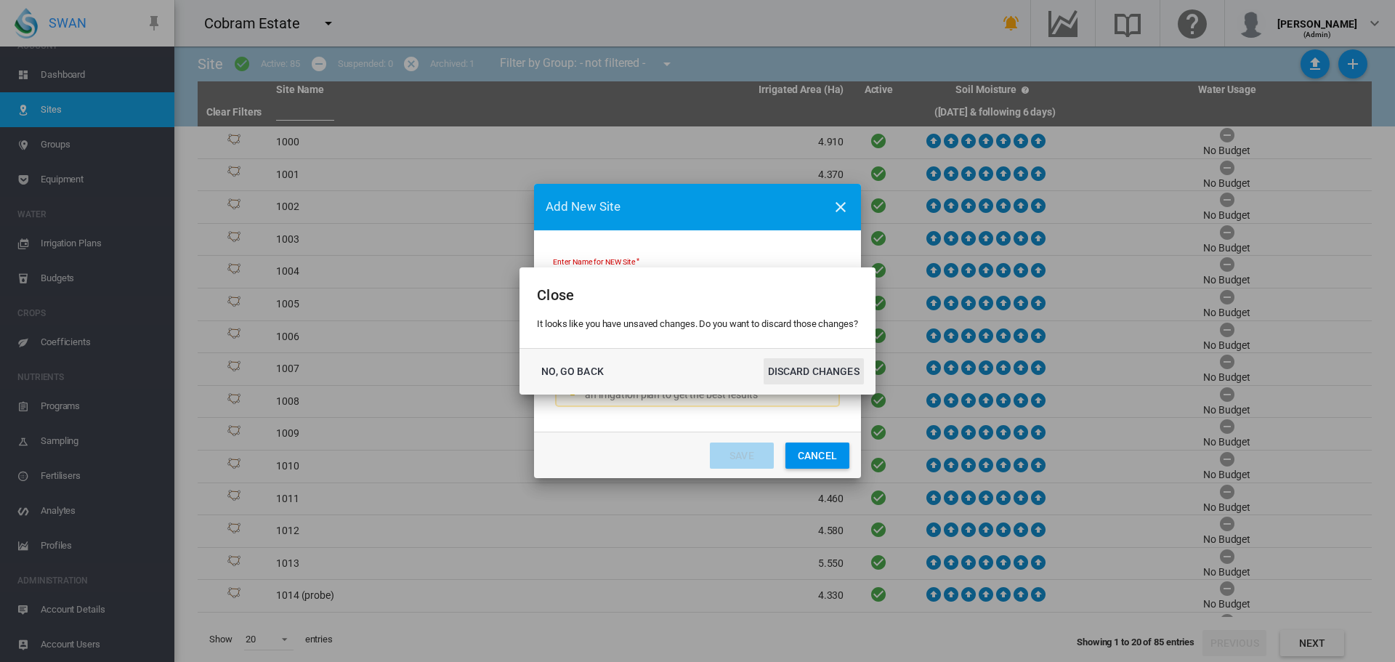
click at [776, 373] on button "DISCARD CHANGES" at bounding box center [813, 371] width 100 height 26
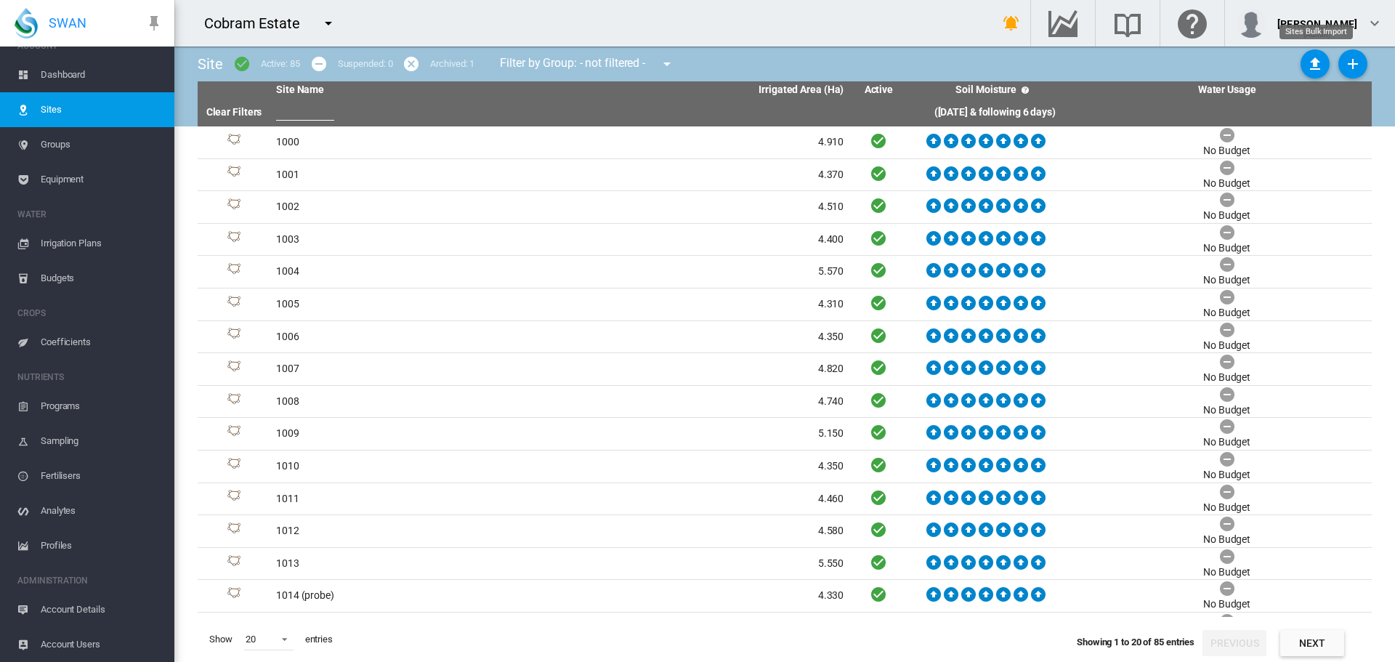
click at [1318, 60] on md-icon "icon-upload" at bounding box center [1314, 63] width 17 height 17
